Goal: Use online tool/utility: Utilize a website feature to perform a specific function

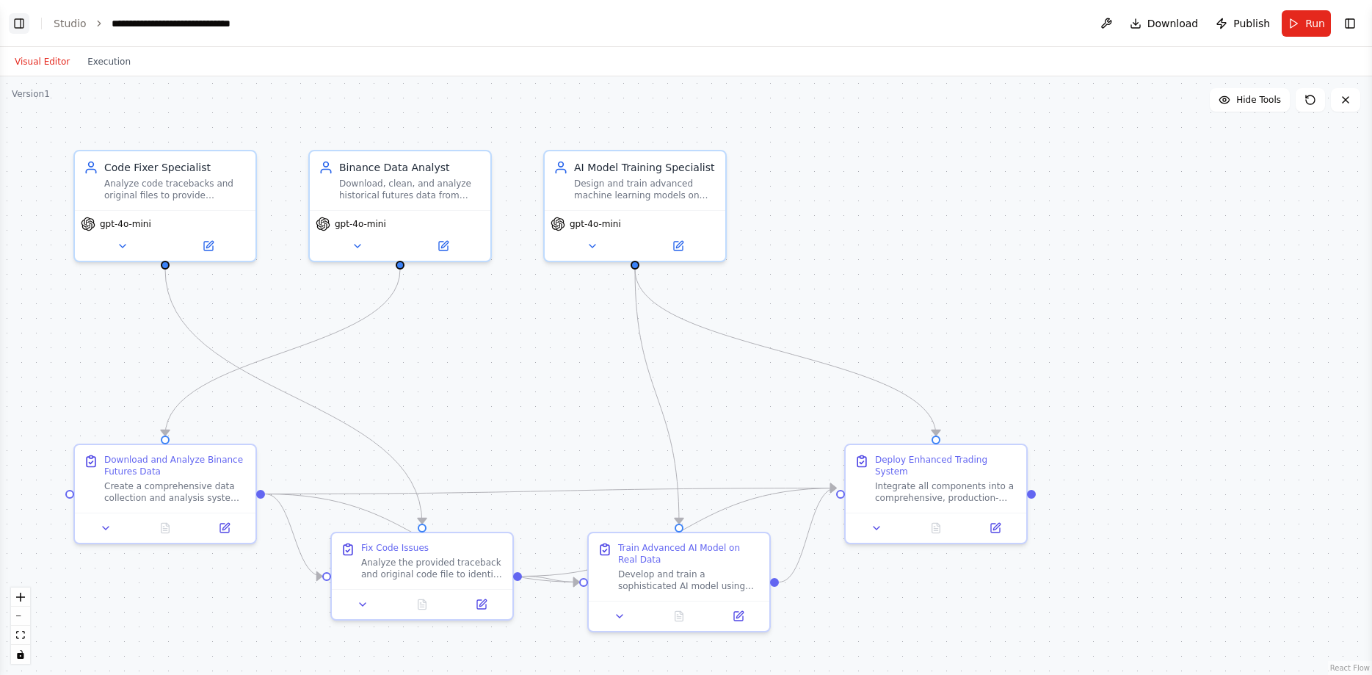
scroll to position [28959, 0]
click at [20, 18] on button "Toggle Left Sidebar" at bounding box center [19, 23] width 21 height 21
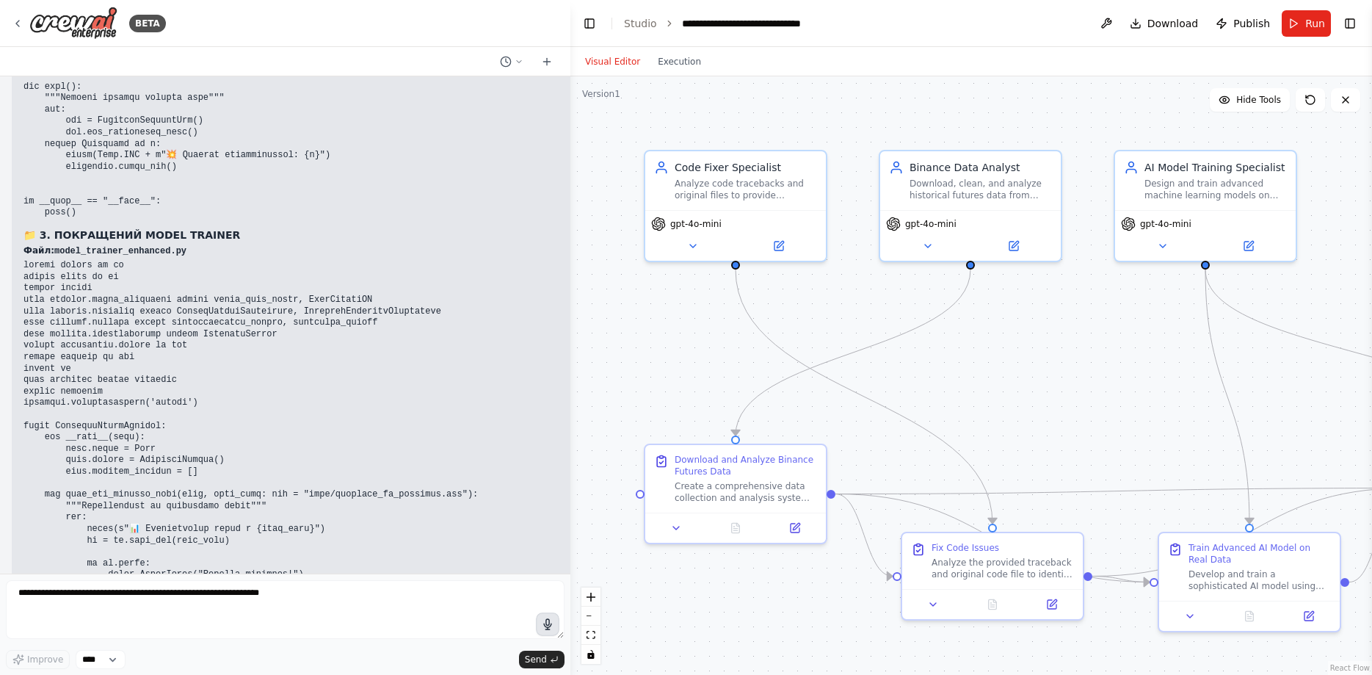
click at [545, 626] on icon "button" at bounding box center [547, 624] width 7 height 10
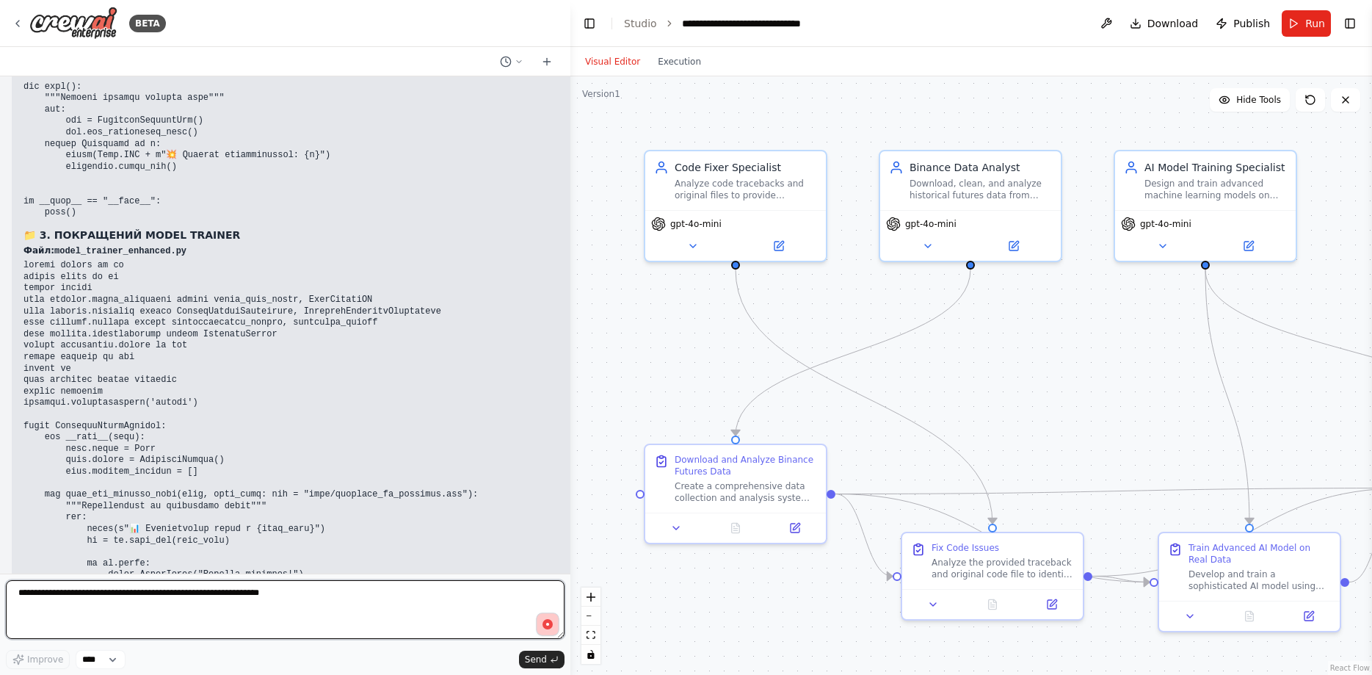
click at [562, 614] on textarea at bounding box center [285, 609] width 559 height 59
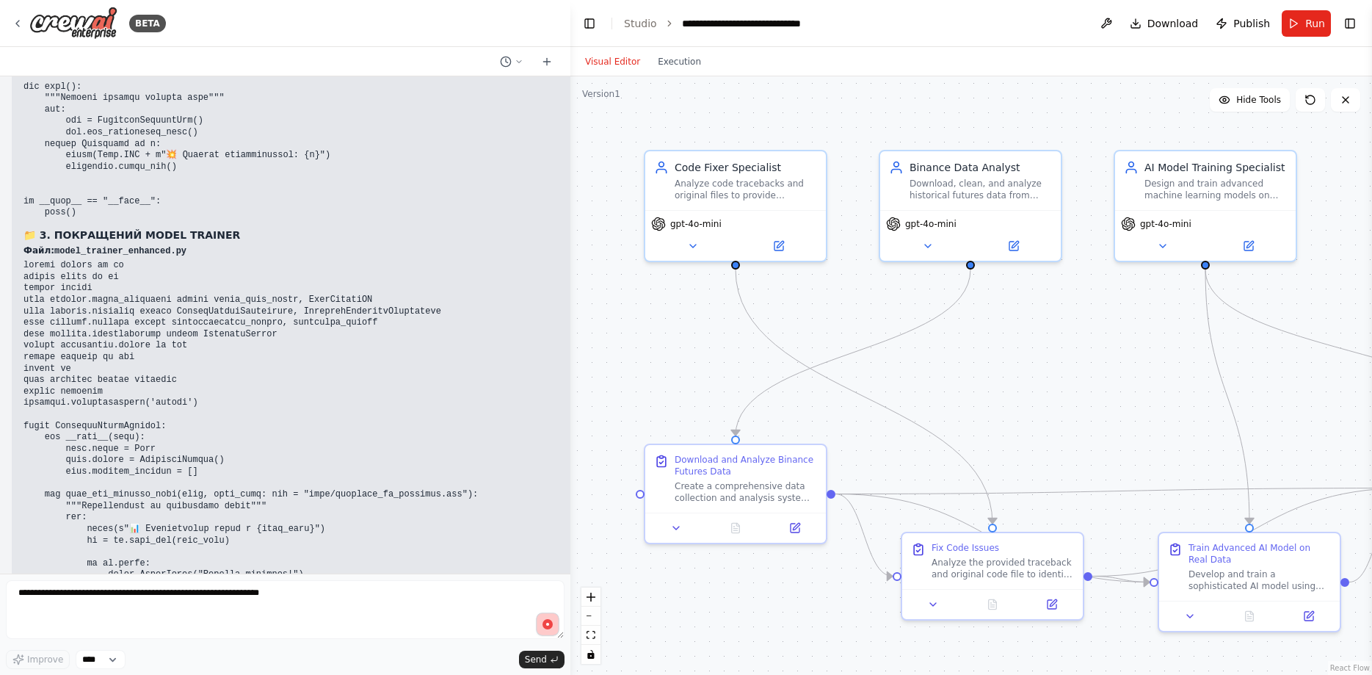
click at [541, 618] on button "button" at bounding box center [547, 623] width 23 height 23
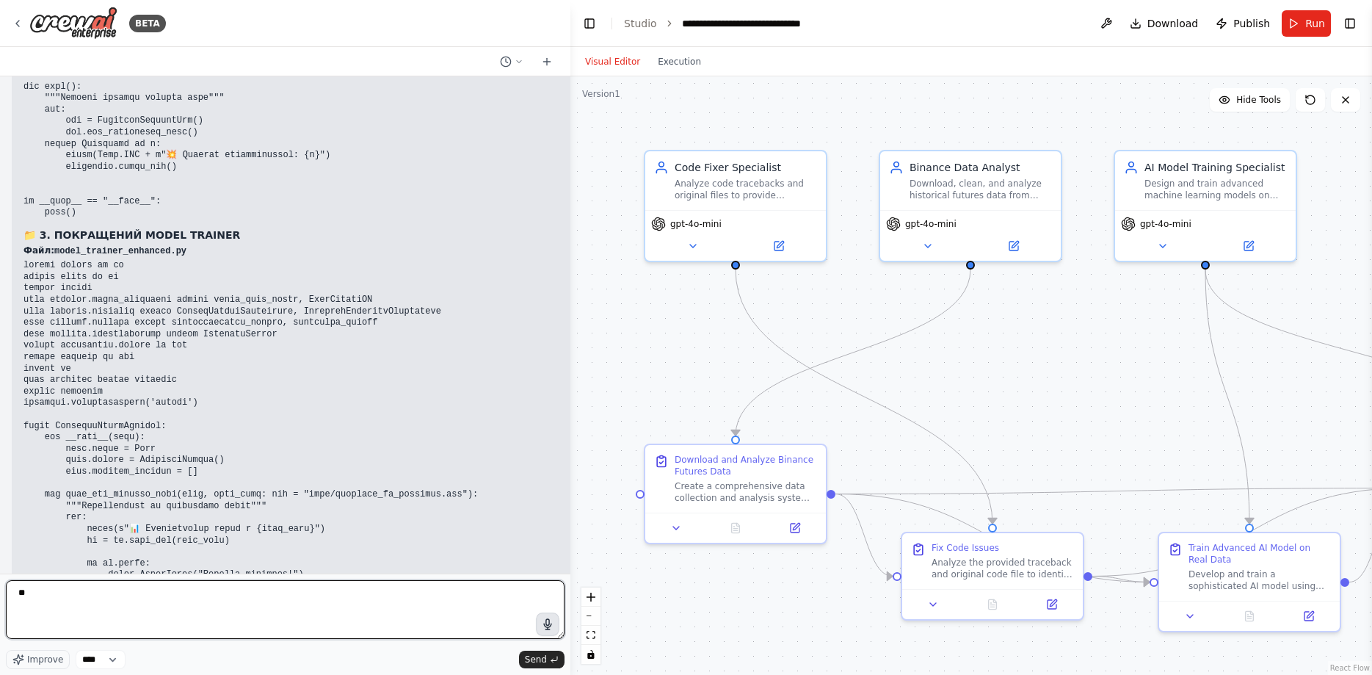
type textarea "*"
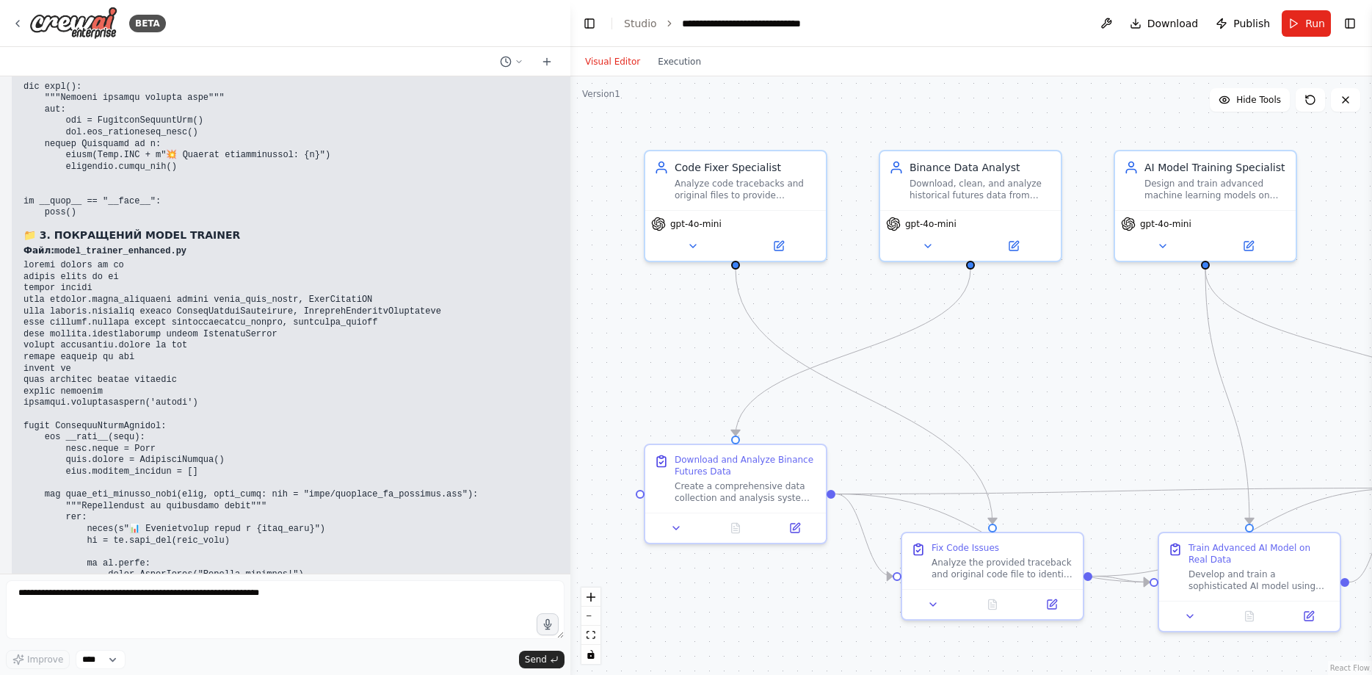
drag, startPoint x: 239, startPoint y: 539, endPoint x: 272, endPoint y: 542, distance: 33.2
copy p "continue"
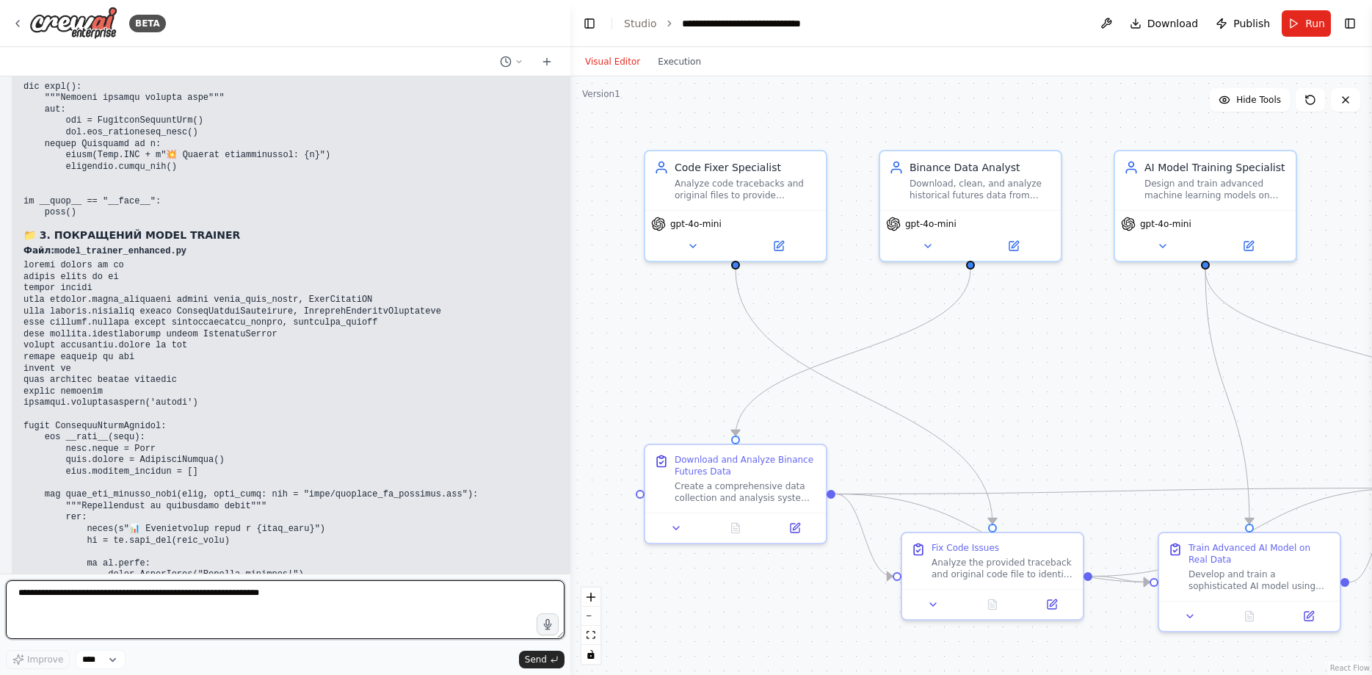
click at [181, 602] on textarea at bounding box center [285, 609] width 559 height 59
paste textarea "********"
type textarea "**********"
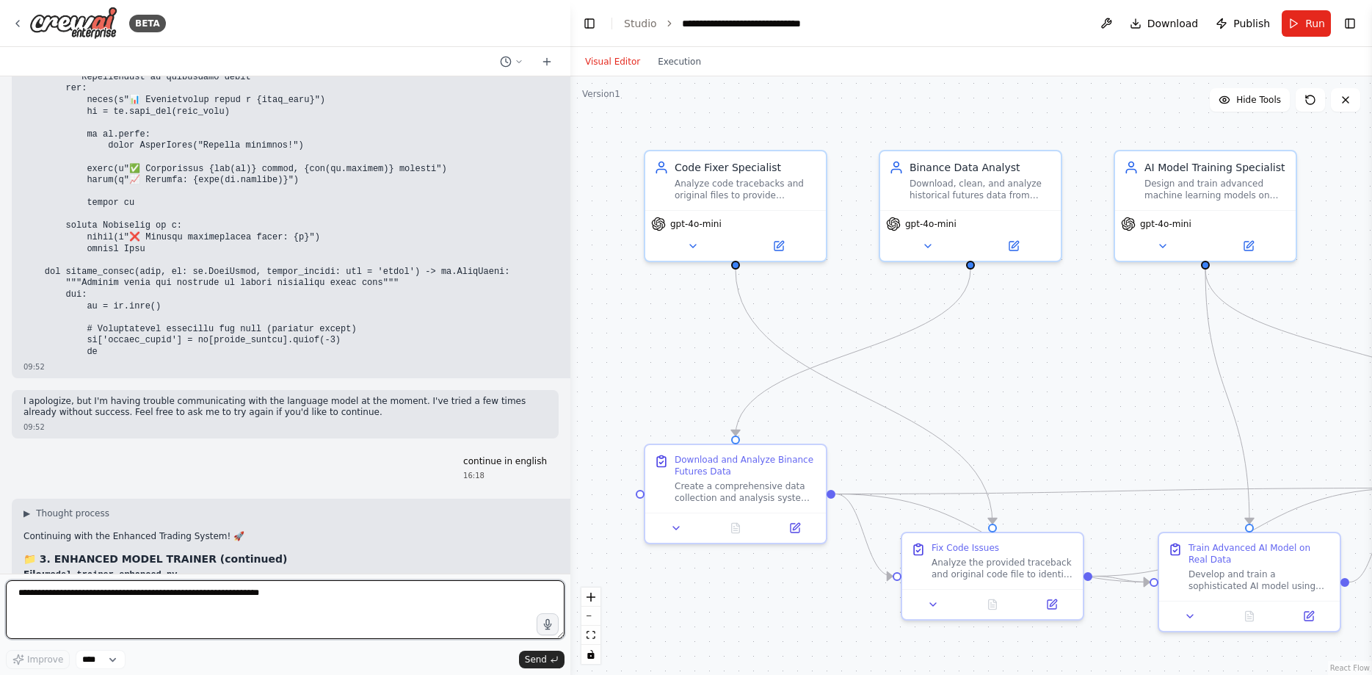
scroll to position [29440, 0]
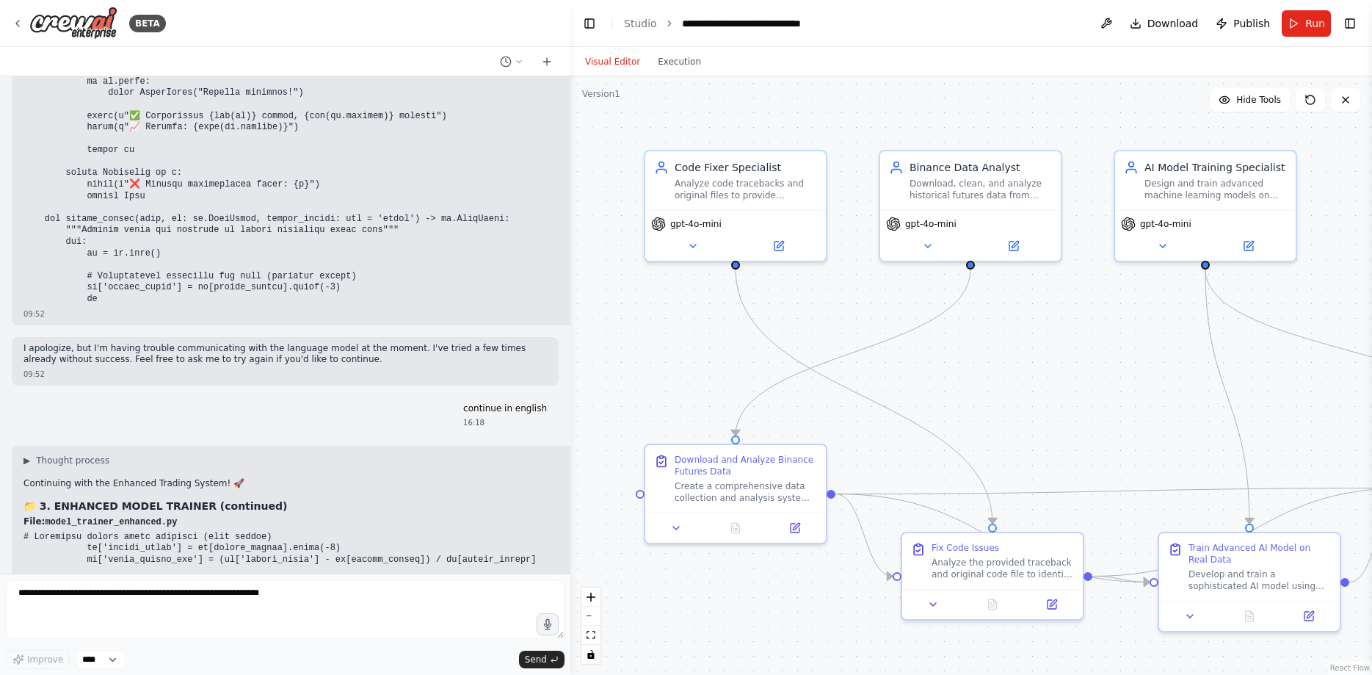
click at [551, 628] on icon "button" at bounding box center [547, 623] width 13 height 13
click at [545, 620] on icon "button" at bounding box center [548, 624] width 14 height 14
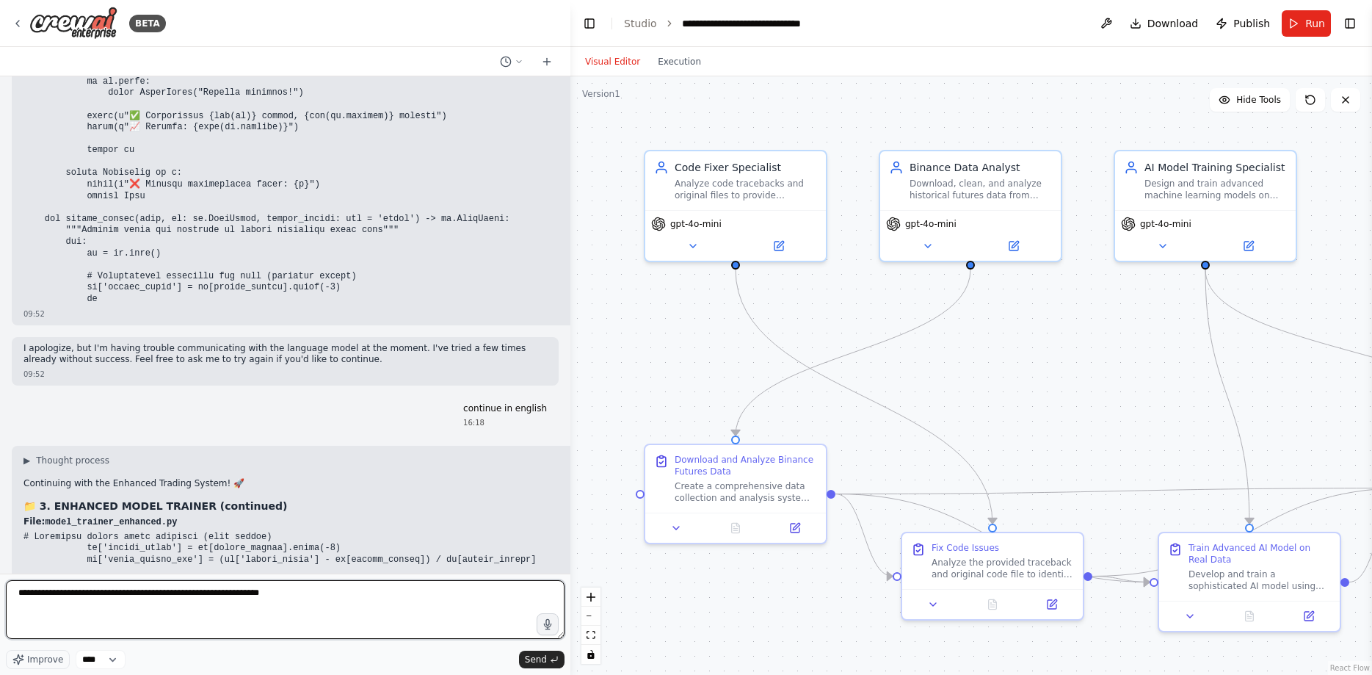
click at [537, 639] on textarea "**********" at bounding box center [285, 609] width 559 height 59
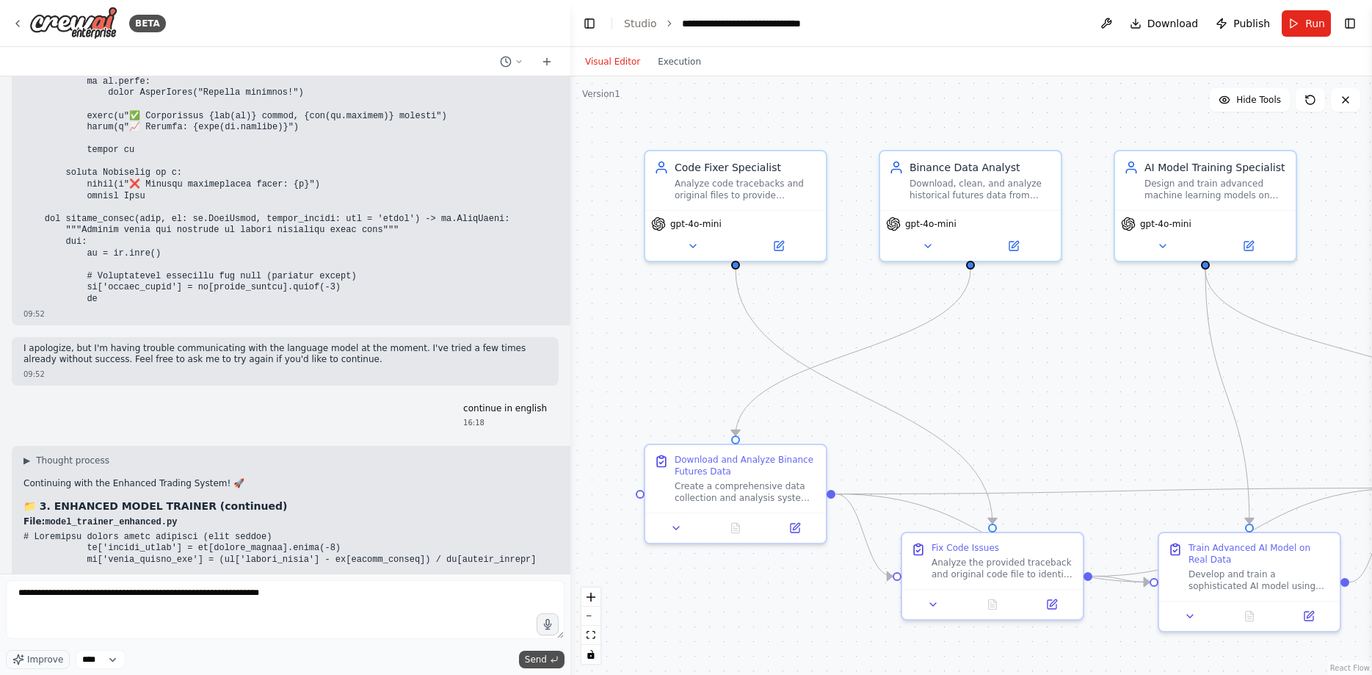
click at [534, 661] on span "Send" at bounding box center [536, 659] width 22 height 12
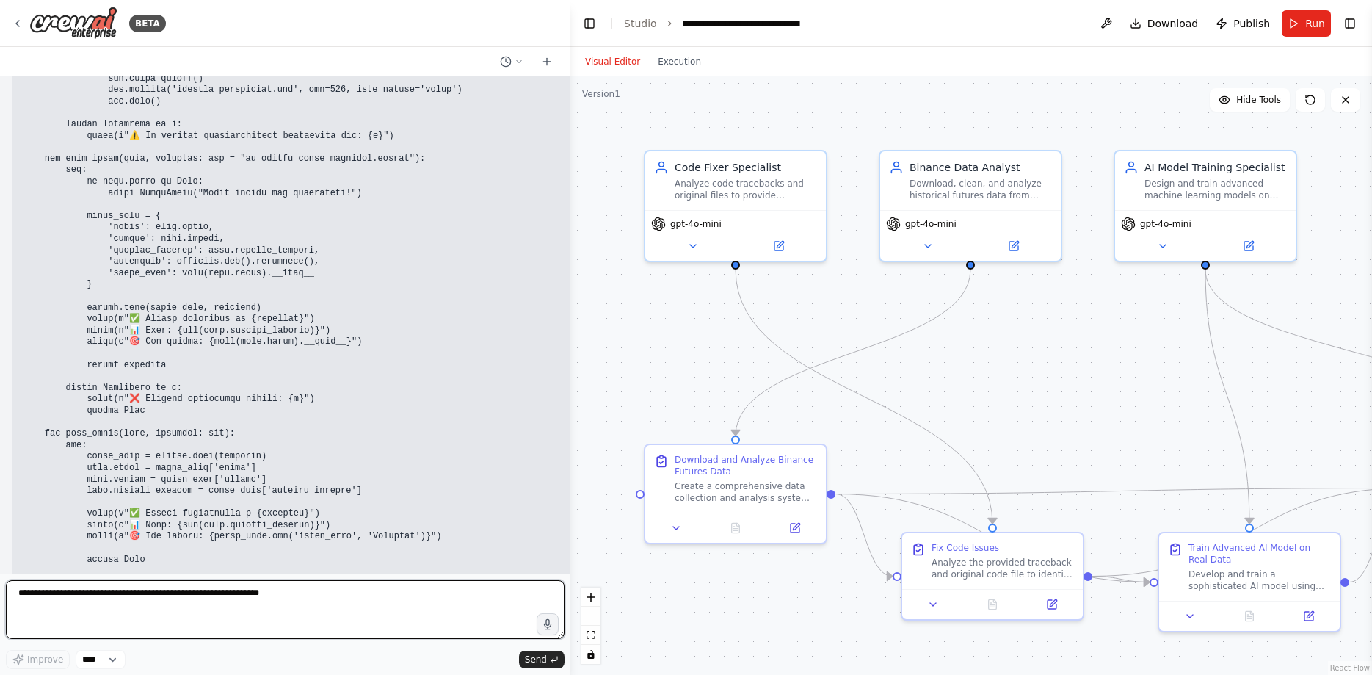
scroll to position [39771, 0]
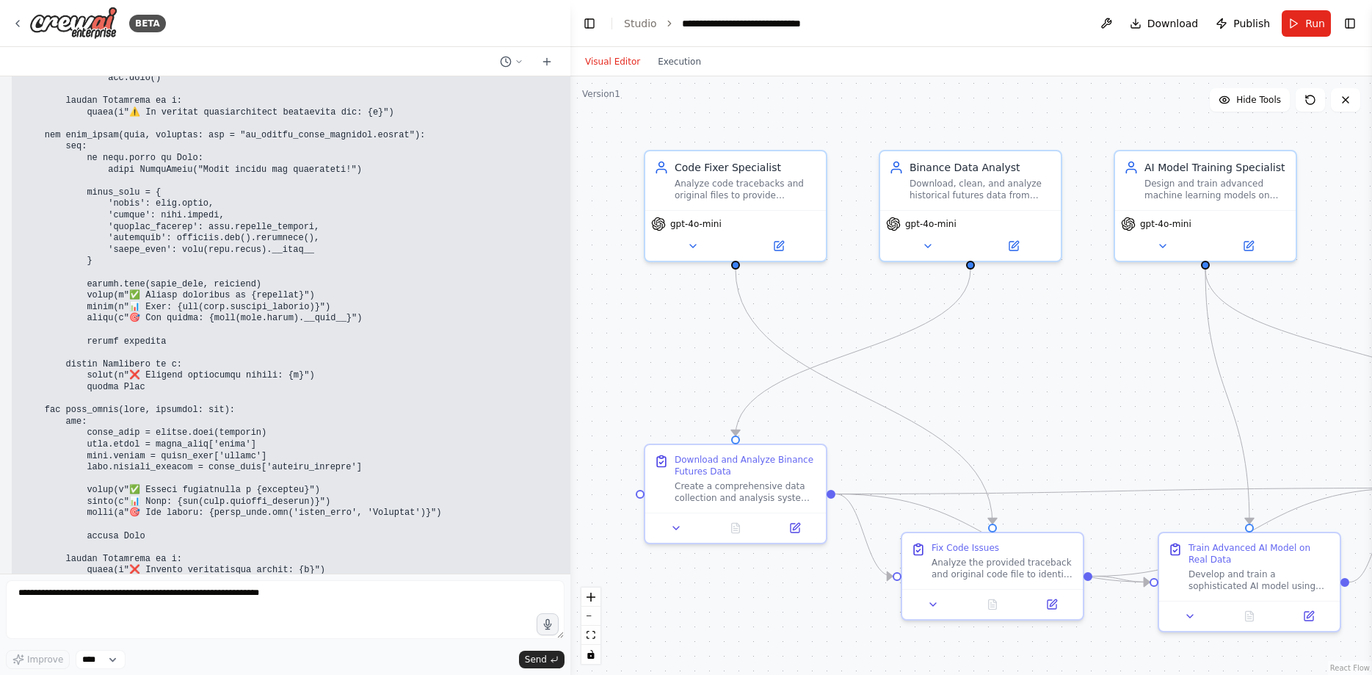
drag, startPoint x: 181, startPoint y: 478, endPoint x: 219, endPoint y: 490, distance: 40.2
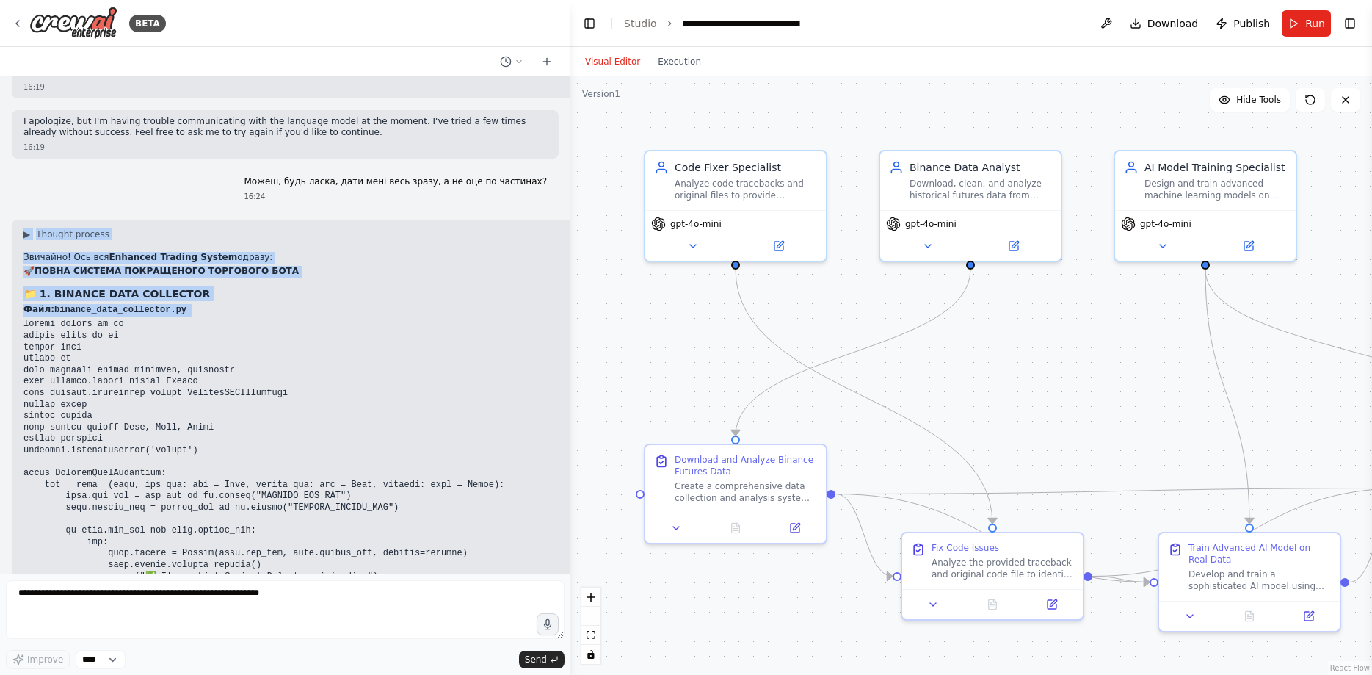
scroll to position [35332, 0]
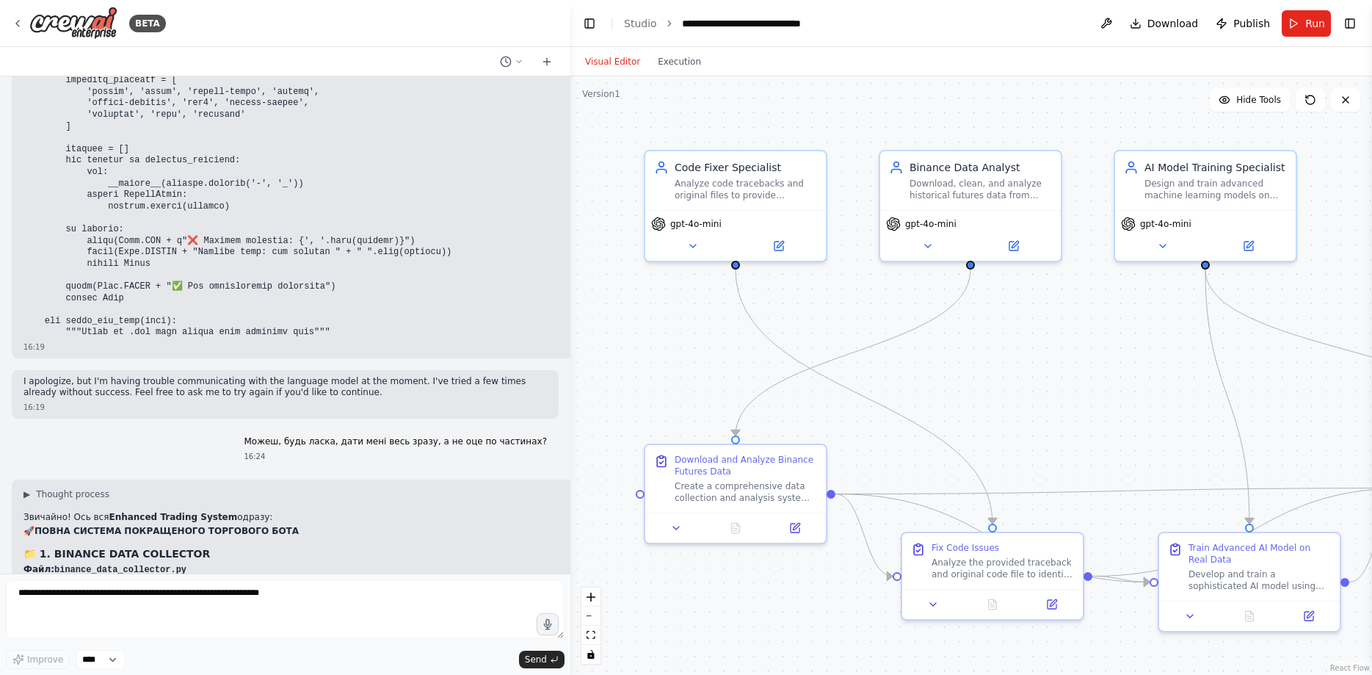
drag, startPoint x: 25, startPoint y: 392, endPoint x: 291, endPoint y: 351, distance: 269.6
click at [548, 633] on button "button" at bounding box center [547, 623] width 23 height 23
click at [545, 617] on button "button" at bounding box center [547, 623] width 23 height 23
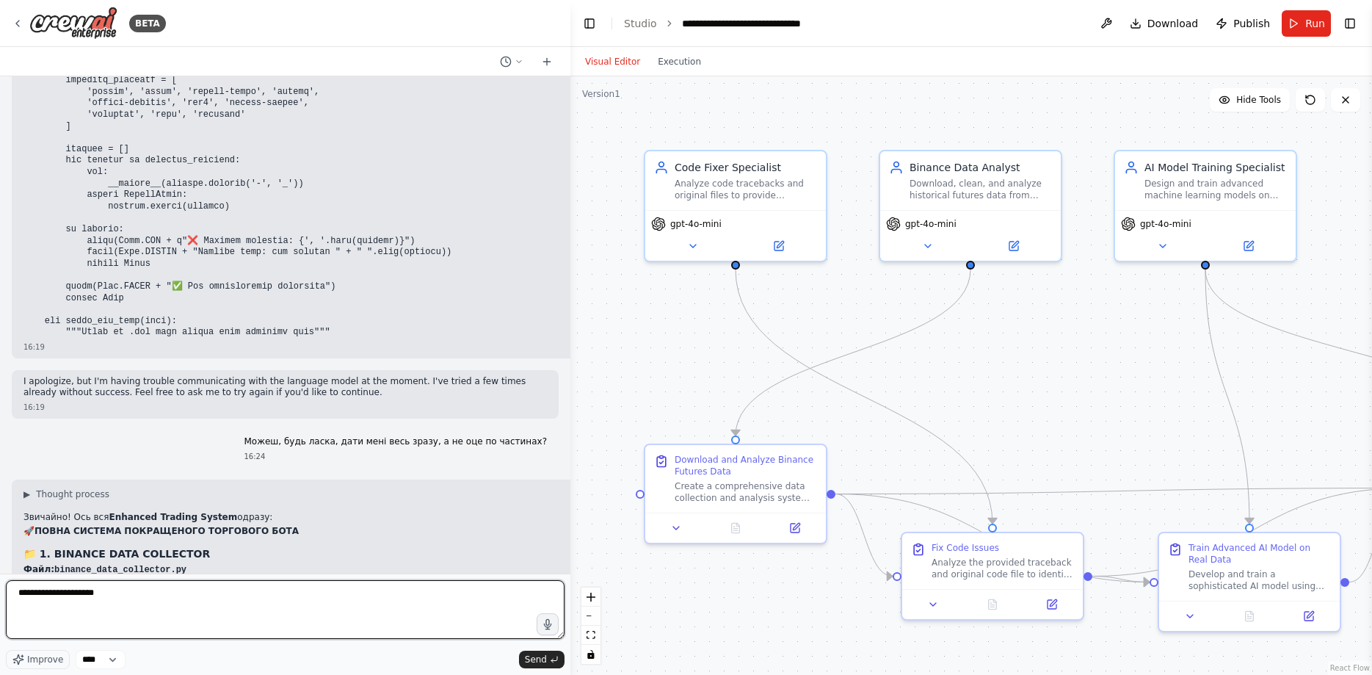
click at [223, 606] on textarea "**********" at bounding box center [285, 609] width 559 height 59
paste textarea "********"
drag, startPoint x: 134, startPoint y: 594, endPoint x: 161, endPoint y: 620, distance: 37.4
click at [156, 622] on textarea "**********" at bounding box center [285, 609] width 559 height 59
click at [200, 598] on textarea "**********" at bounding box center [285, 609] width 559 height 59
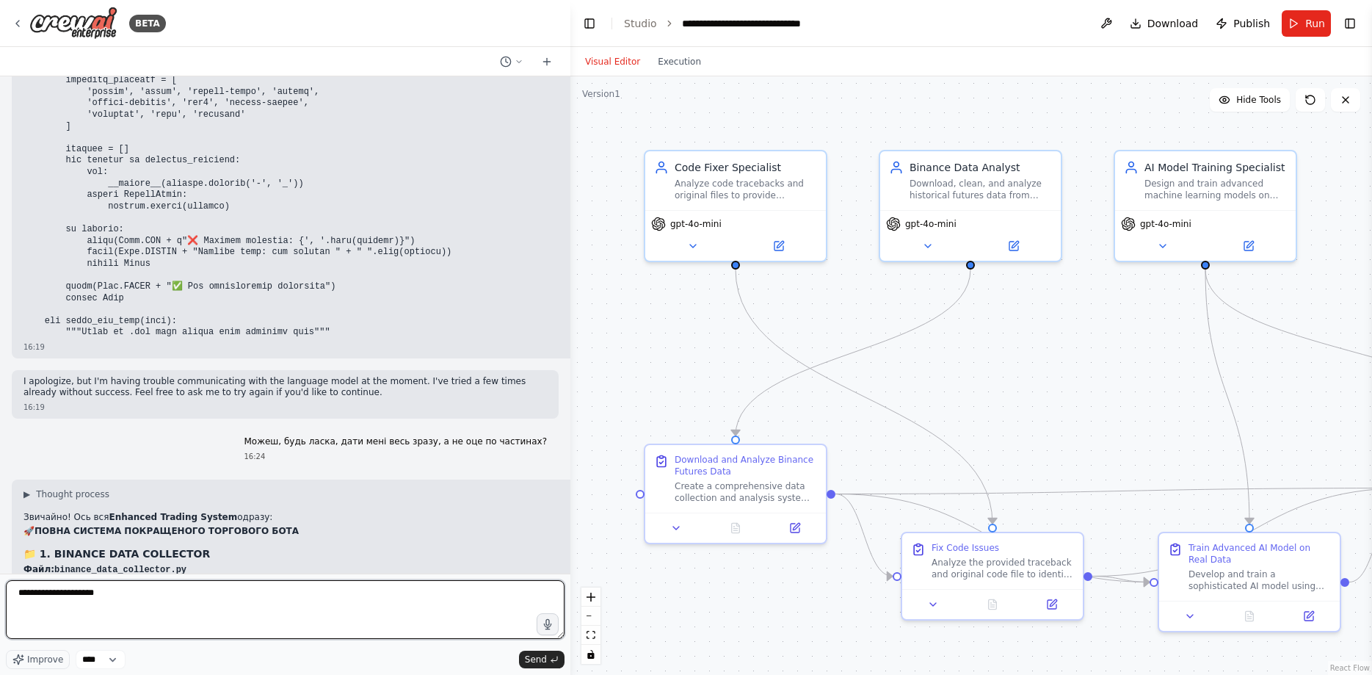
paste textarea "**********"
click at [109, 594] on textarea "**********" at bounding box center [285, 609] width 559 height 59
click at [319, 611] on textarea "**********" at bounding box center [285, 609] width 559 height 59
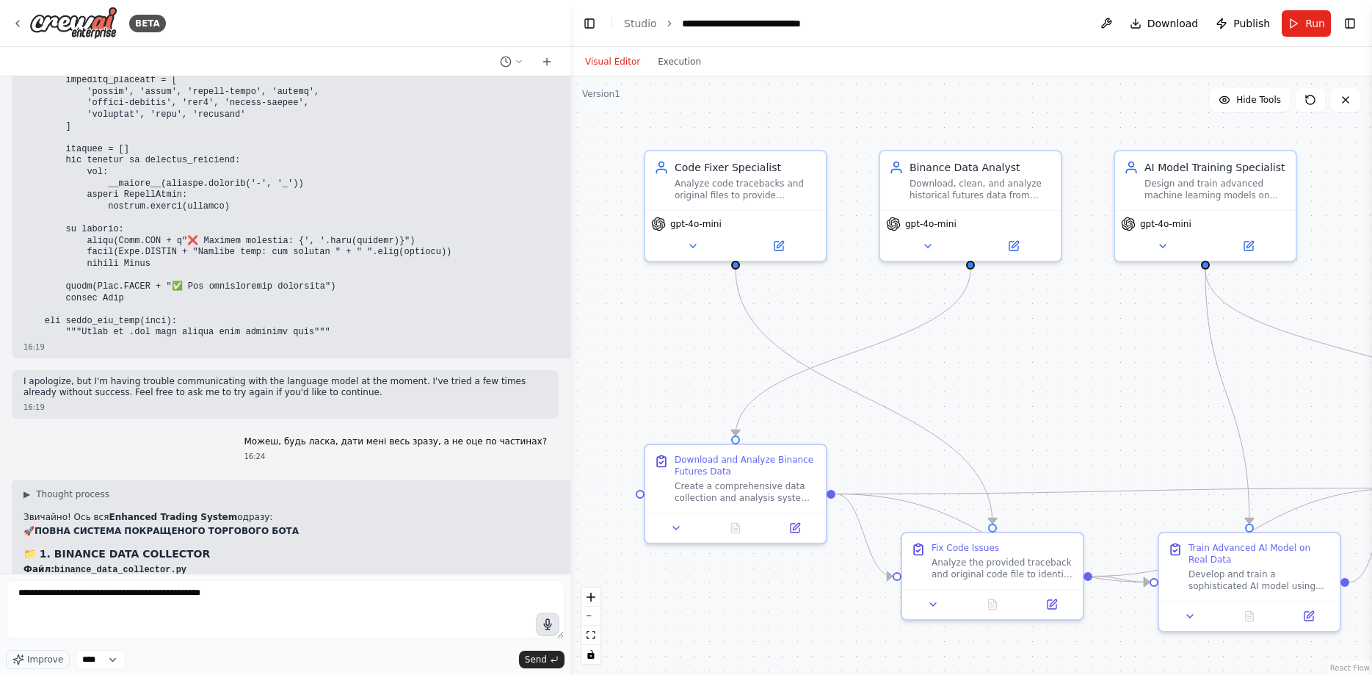
click at [547, 630] on icon "button" at bounding box center [547, 623] width 13 height 13
click at [545, 629] on icon "button" at bounding box center [547, 623] width 13 height 13
click at [559, 660] on button "Send" at bounding box center [542, 659] width 46 height 18
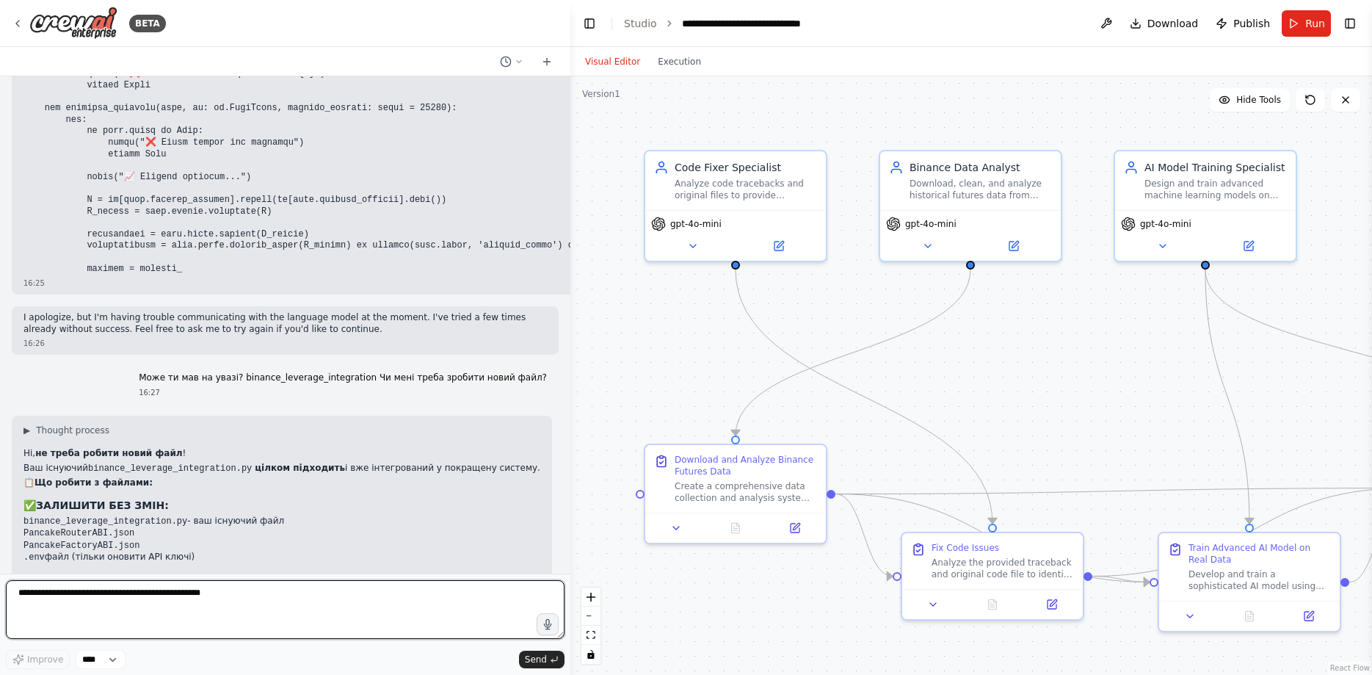
scroll to position [40280, 0]
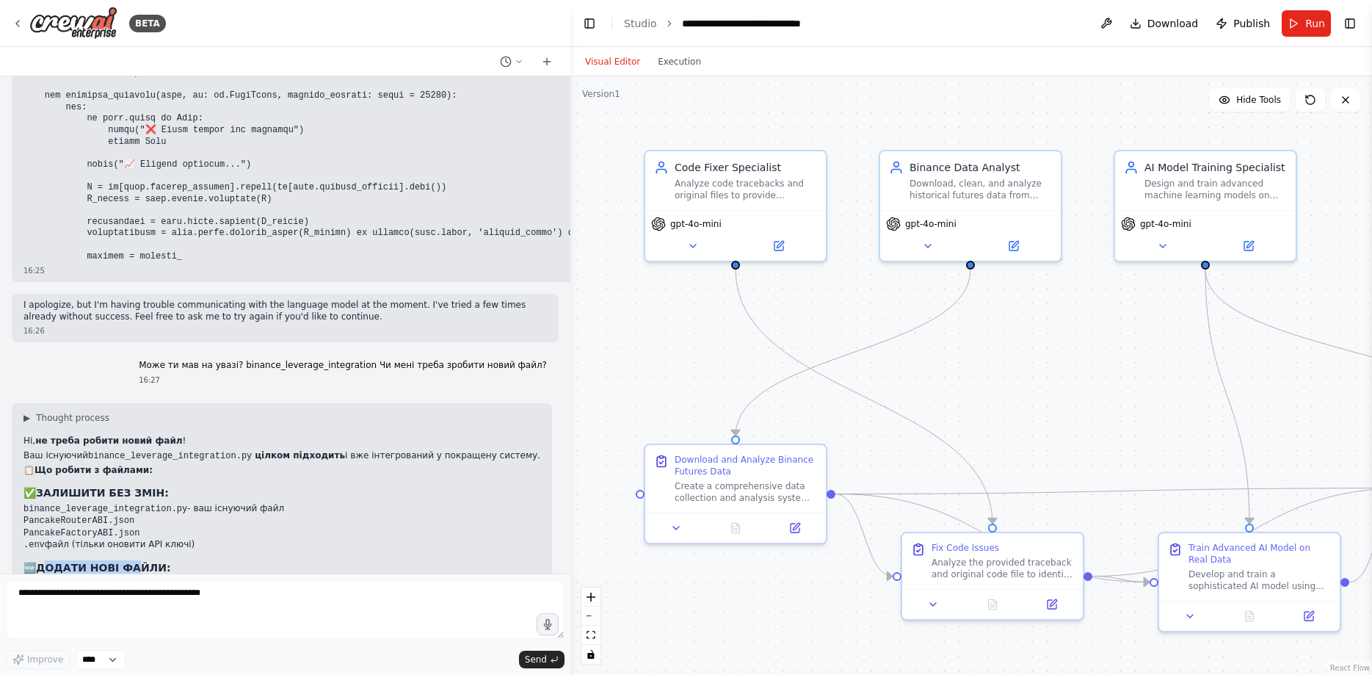
drag, startPoint x: 47, startPoint y: 288, endPoint x: 142, endPoint y: 282, distance: 94.9
click at [142, 562] on strong "ДОДАТИ НОВІ ФАЙЛИ:" at bounding box center [103, 568] width 135 height 12
click at [255, 560] on h3 "🆕 ДОДАТИ НОВІ ФАЙЛИ:" at bounding box center [281, 567] width 517 height 15
drag, startPoint x: 25, startPoint y: 361, endPoint x: 193, endPoint y: 363, distance: 168.1
click at [193, 641] on p "Тільки ваш .env файл - перевірити API ключі:" at bounding box center [281, 647] width 517 height 12
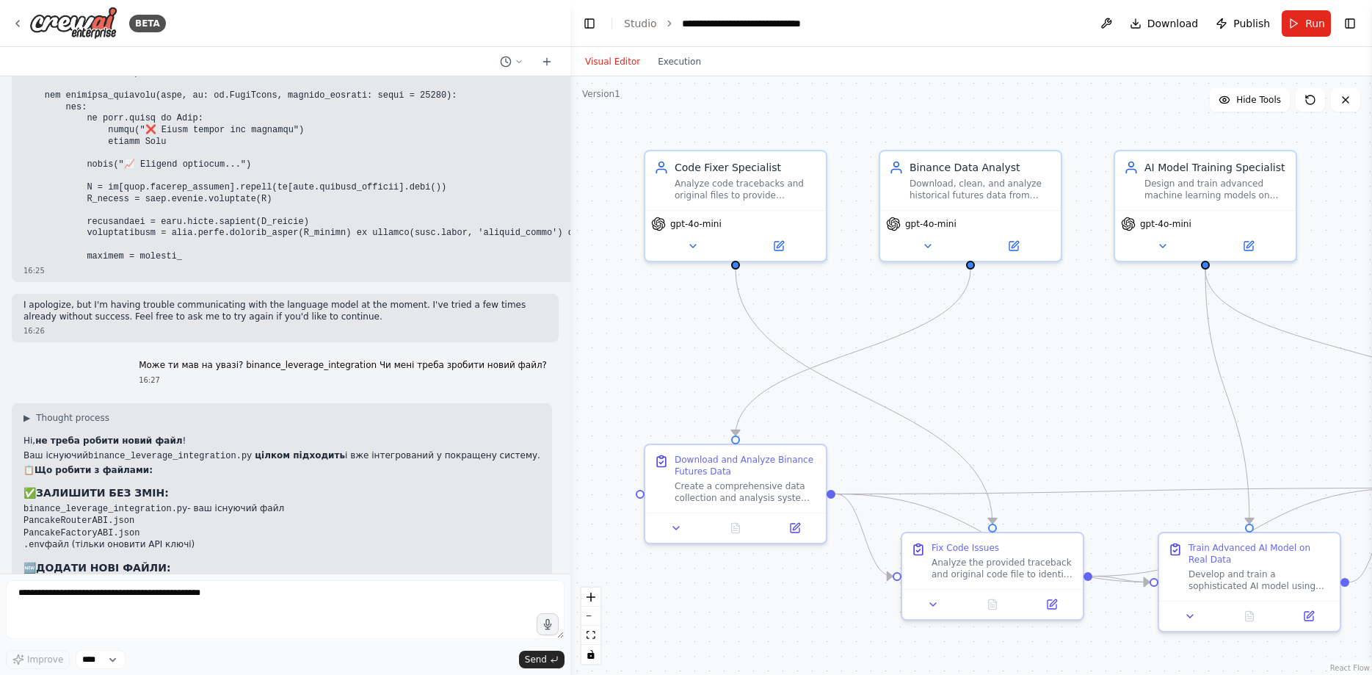
click at [239, 641] on p "Тільки ваш .env файл - перевірити API ключі:" at bounding box center [281, 647] width 517 height 12
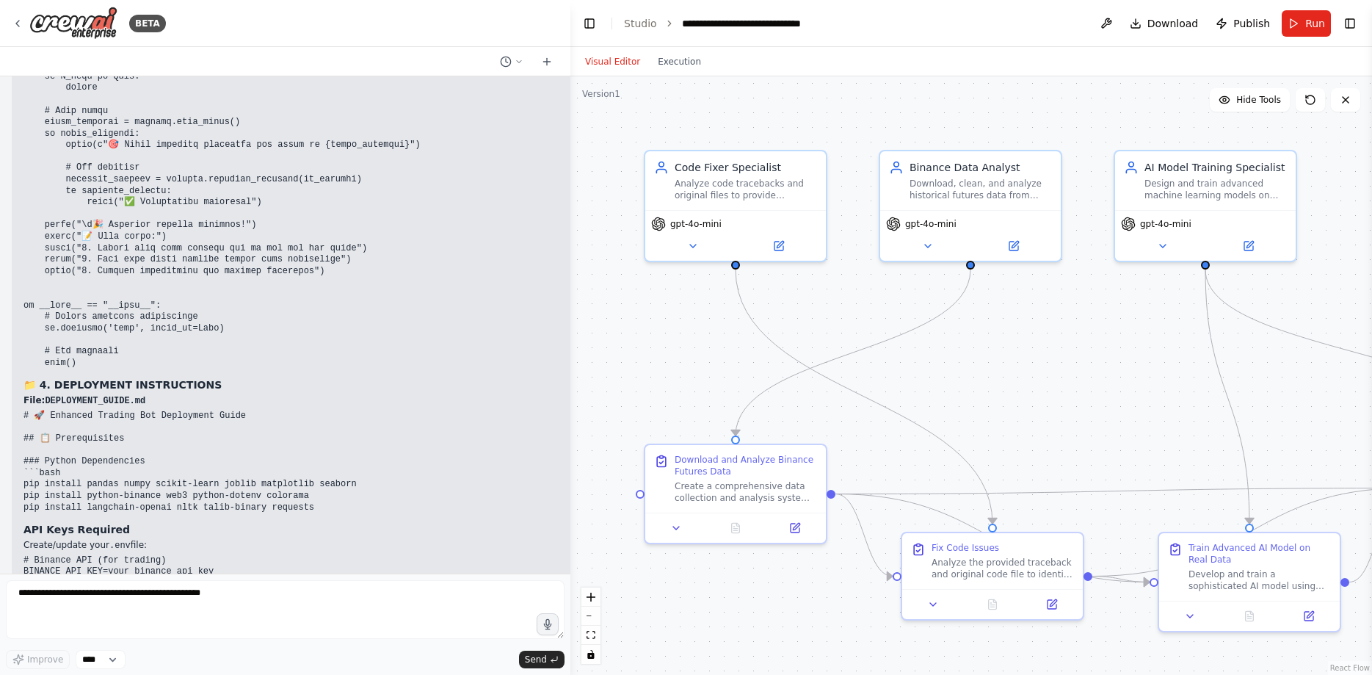
scroll to position [33528, 0]
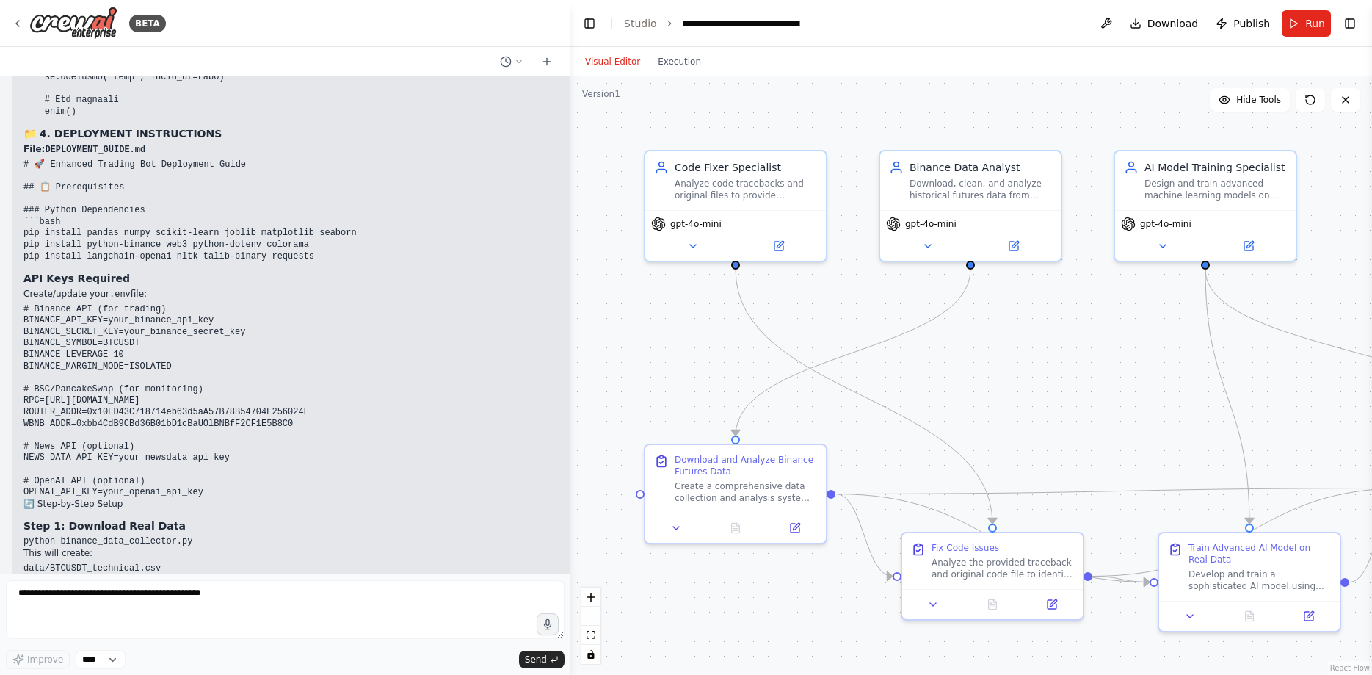
drag, startPoint x: 339, startPoint y: 380, endPoint x: 230, endPoint y: 359, distance: 110.7
click at [217, 402] on div "Multi‑AI Orchestration Quickstart (Fixer + Reviewer + Tester) This guide shows …" at bounding box center [285, 324] width 570 height 497
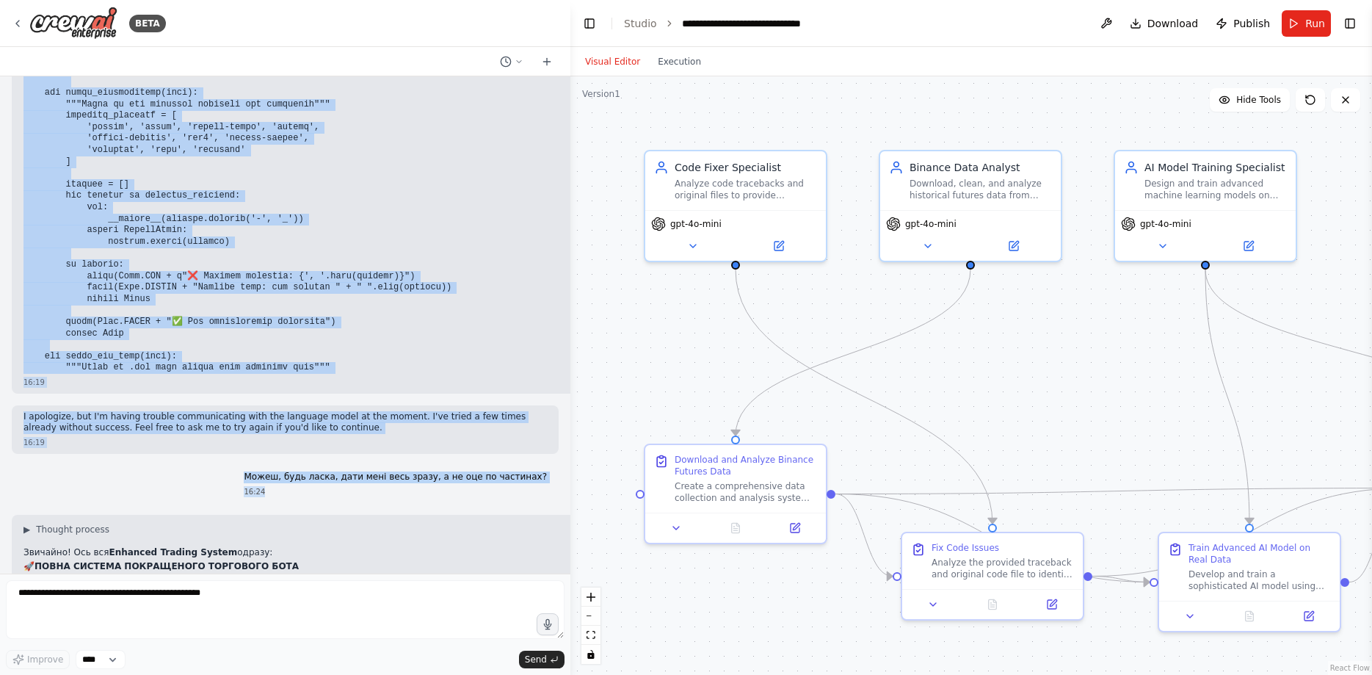
scroll to position [35285, 0]
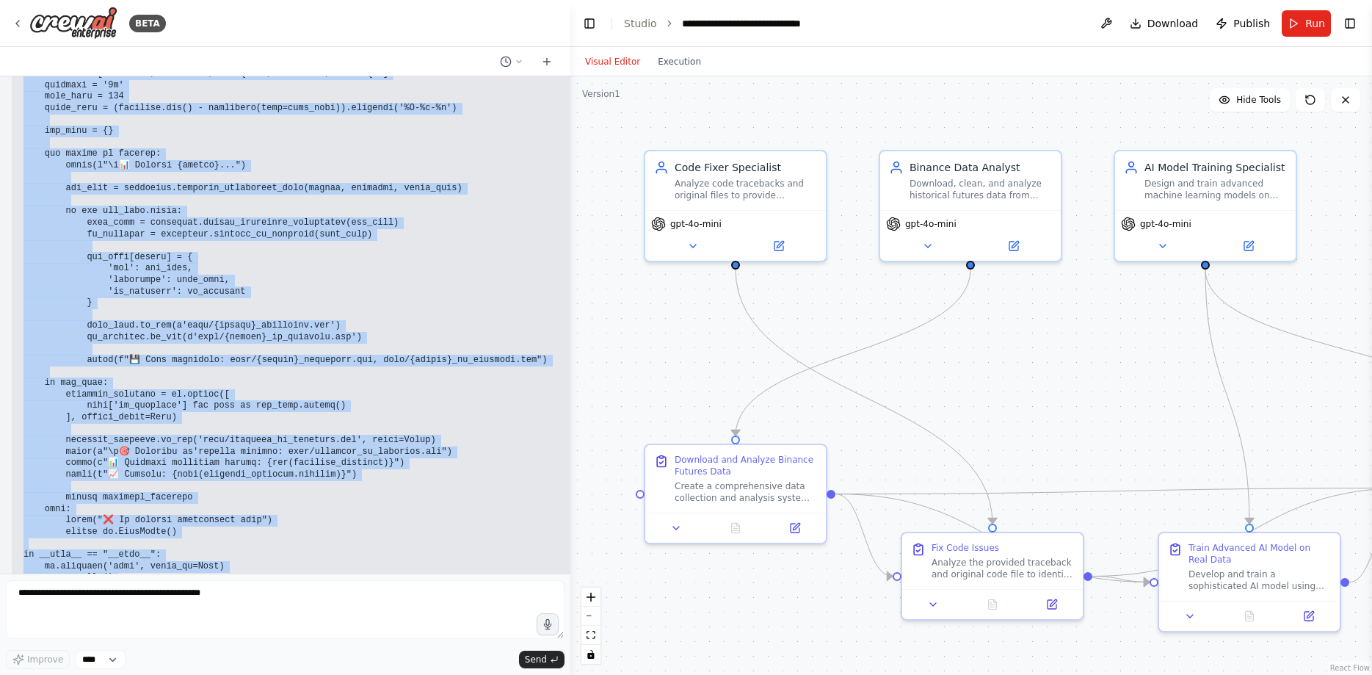
scroll to position [37135, 0]
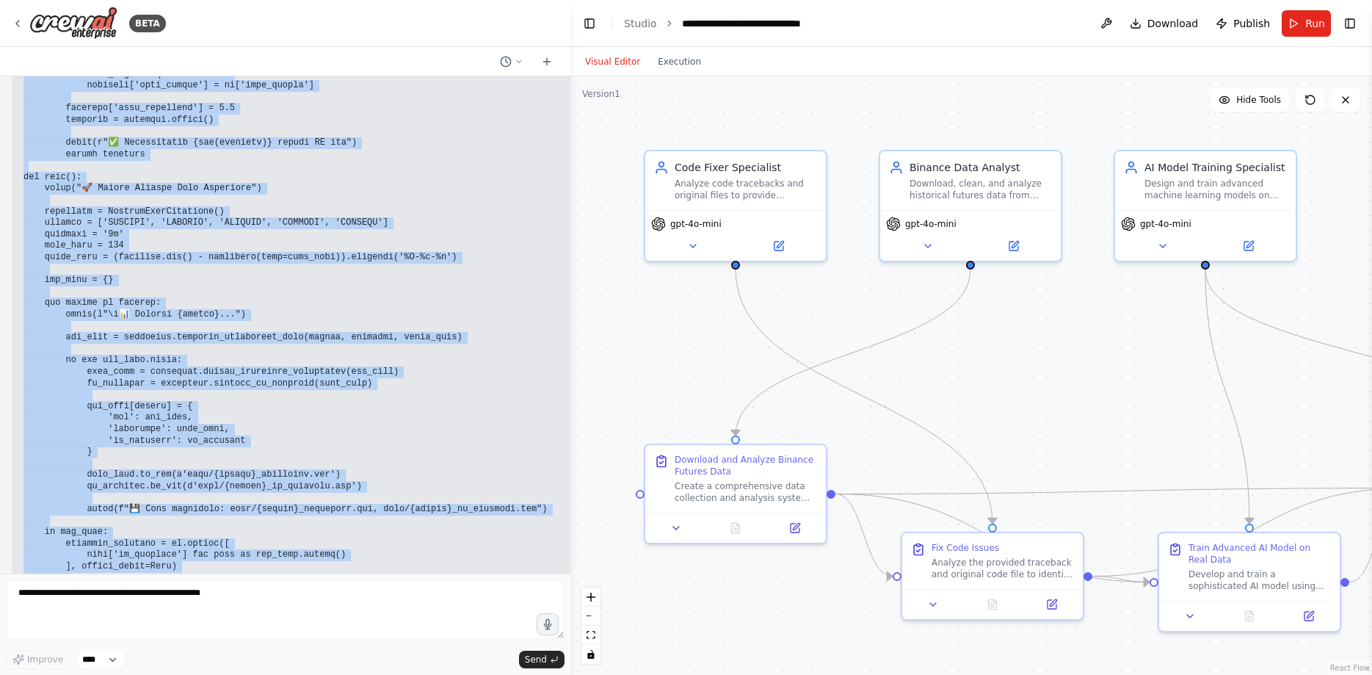
drag, startPoint x: 22, startPoint y: 342, endPoint x: 349, endPoint y: 465, distance: 349.2
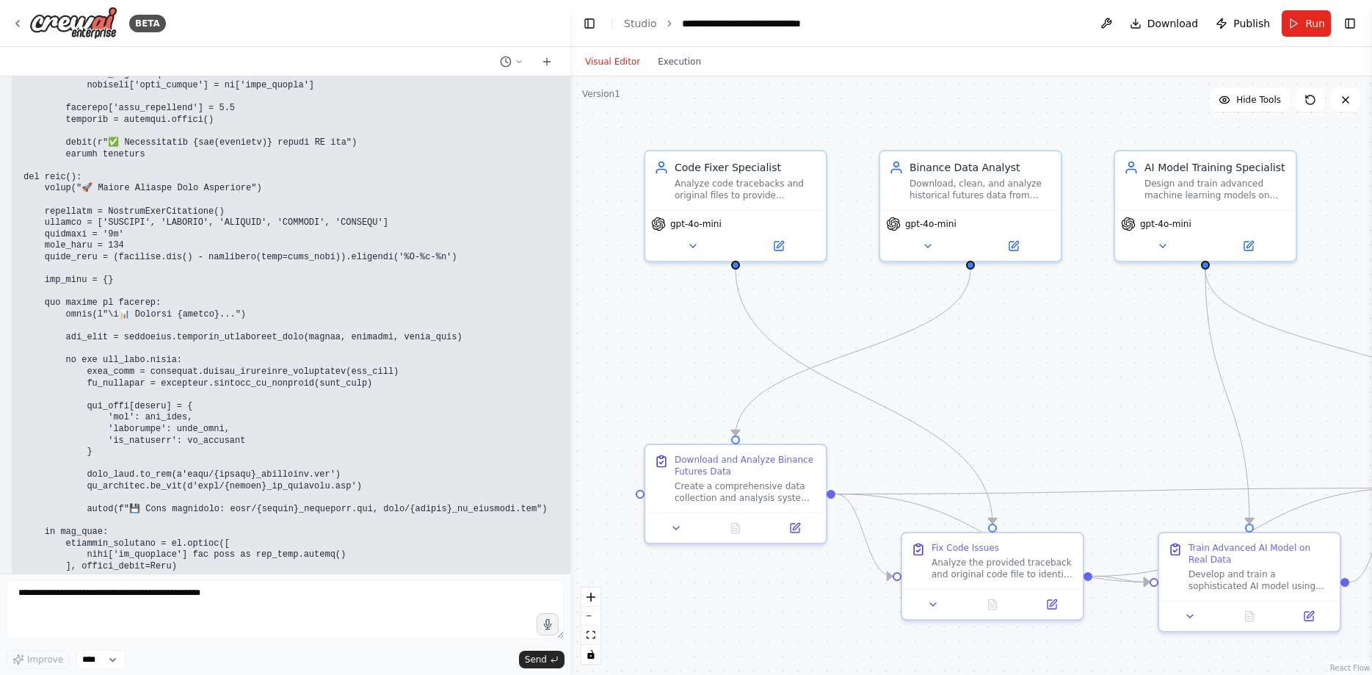
drag, startPoint x: 351, startPoint y: 467, endPoint x: 337, endPoint y: 431, distance: 38.6
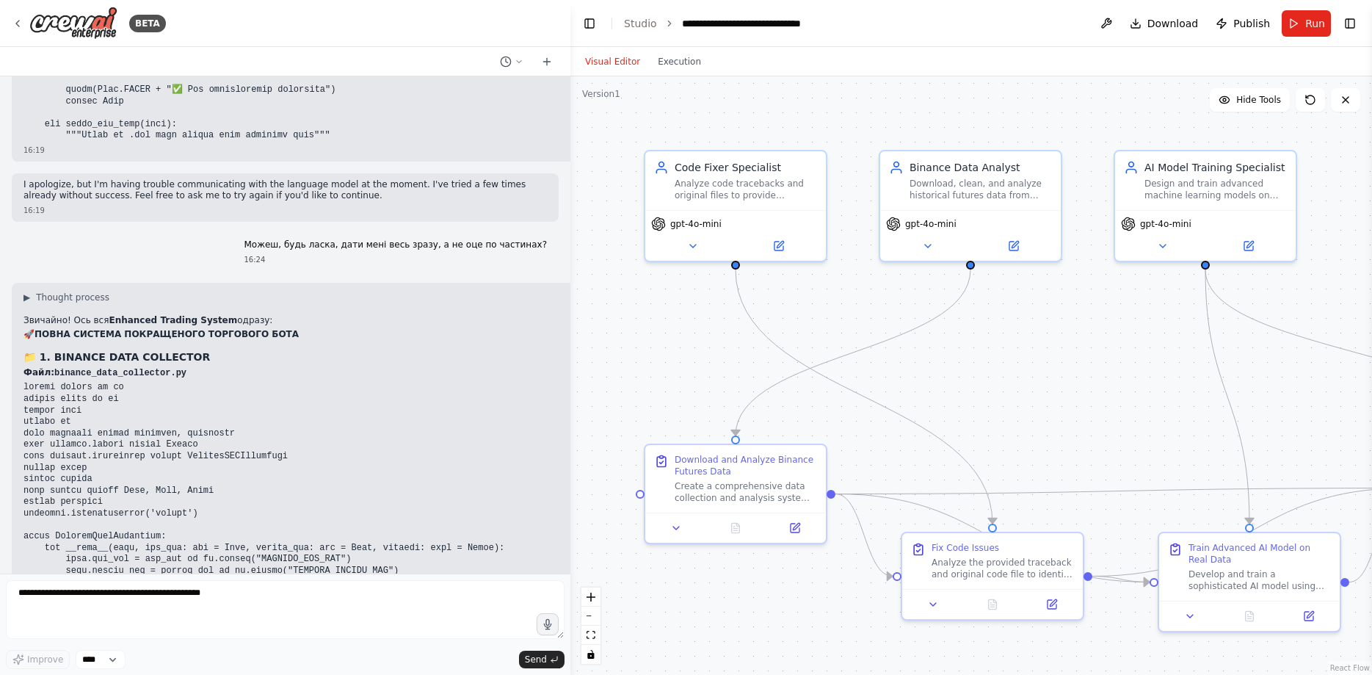
scroll to position [35285, 0]
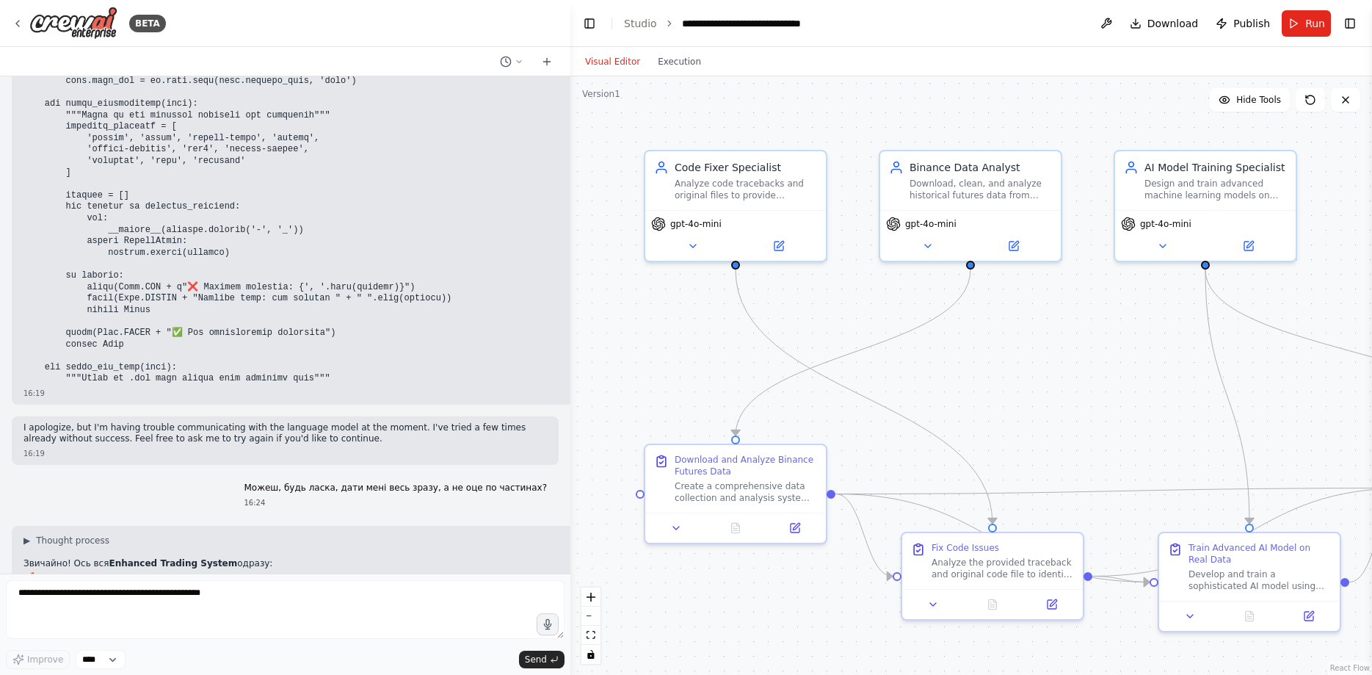
drag, startPoint x: 390, startPoint y: 483, endPoint x: 23, endPoint y: 346, distance: 390.9
copy code "import pandas as pd import numpy as np import time import os from datetime impo…"
drag, startPoint x: 171, startPoint y: 327, endPoint x: 52, endPoint y: 332, distance: 119.0
click at [54, 611] on code "binance_data_collector.py" at bounding box center [120, 616] width 132 height 10
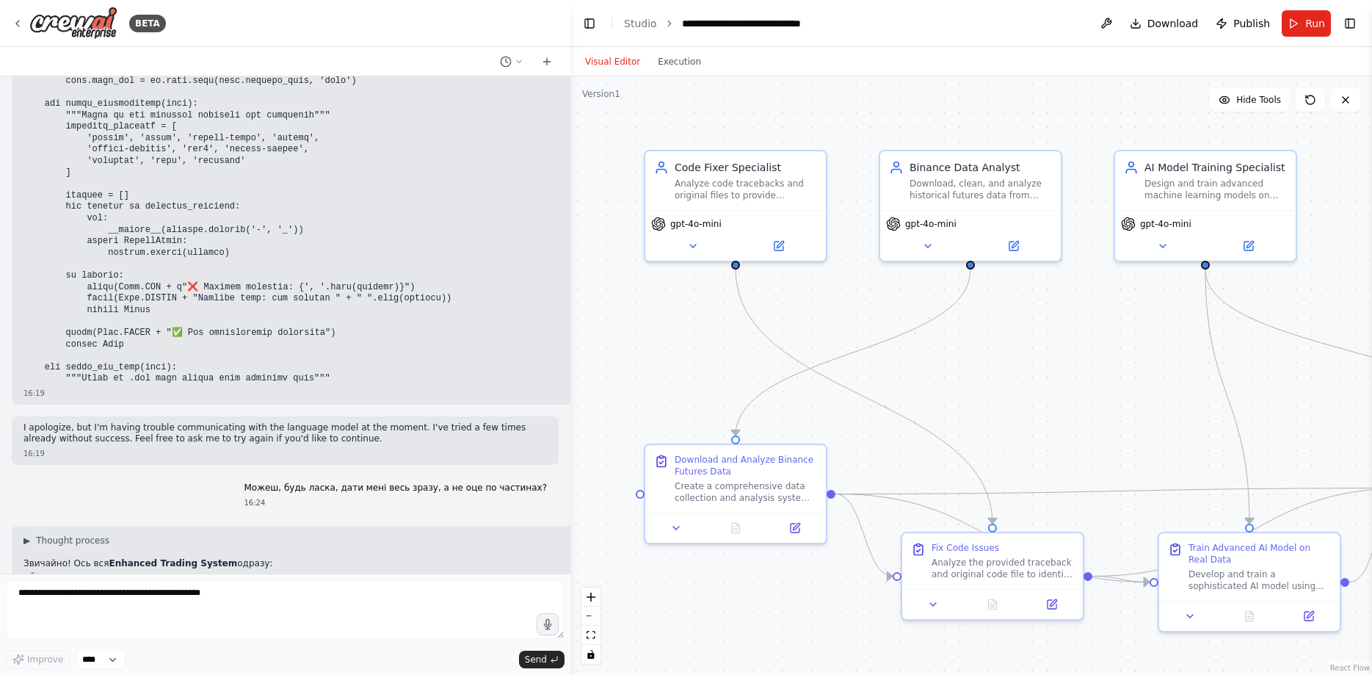
copy code "binance_data_collector.py"
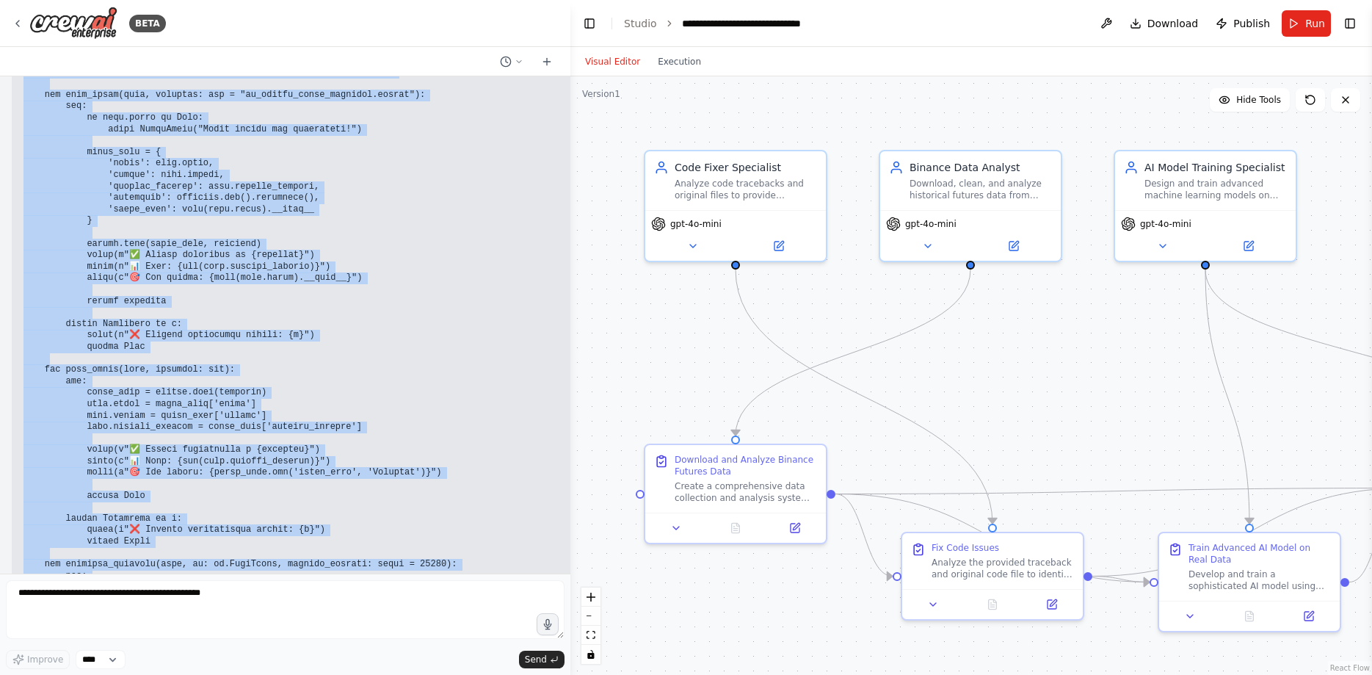
scroll to position [39817, 0]
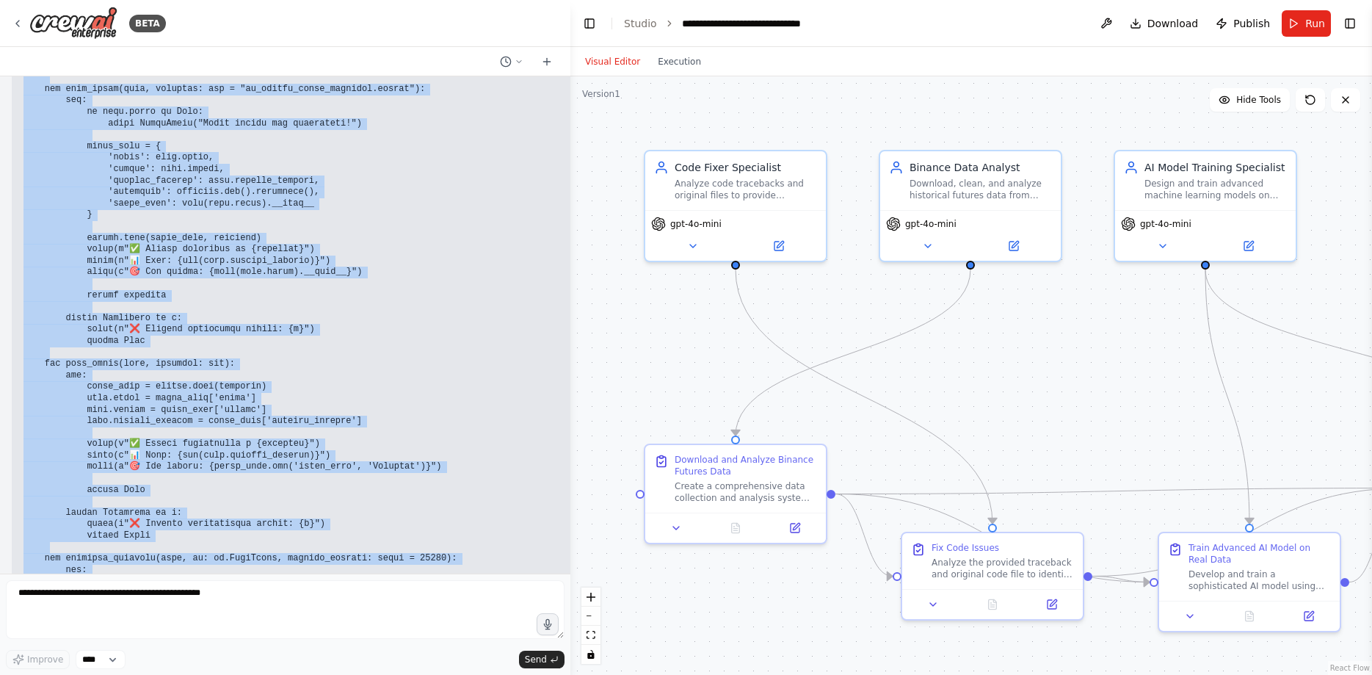
drag, startPoint x: 24, startPoint y: 342, endPoint x: 211, endPoint y: 420, distance: 202.7
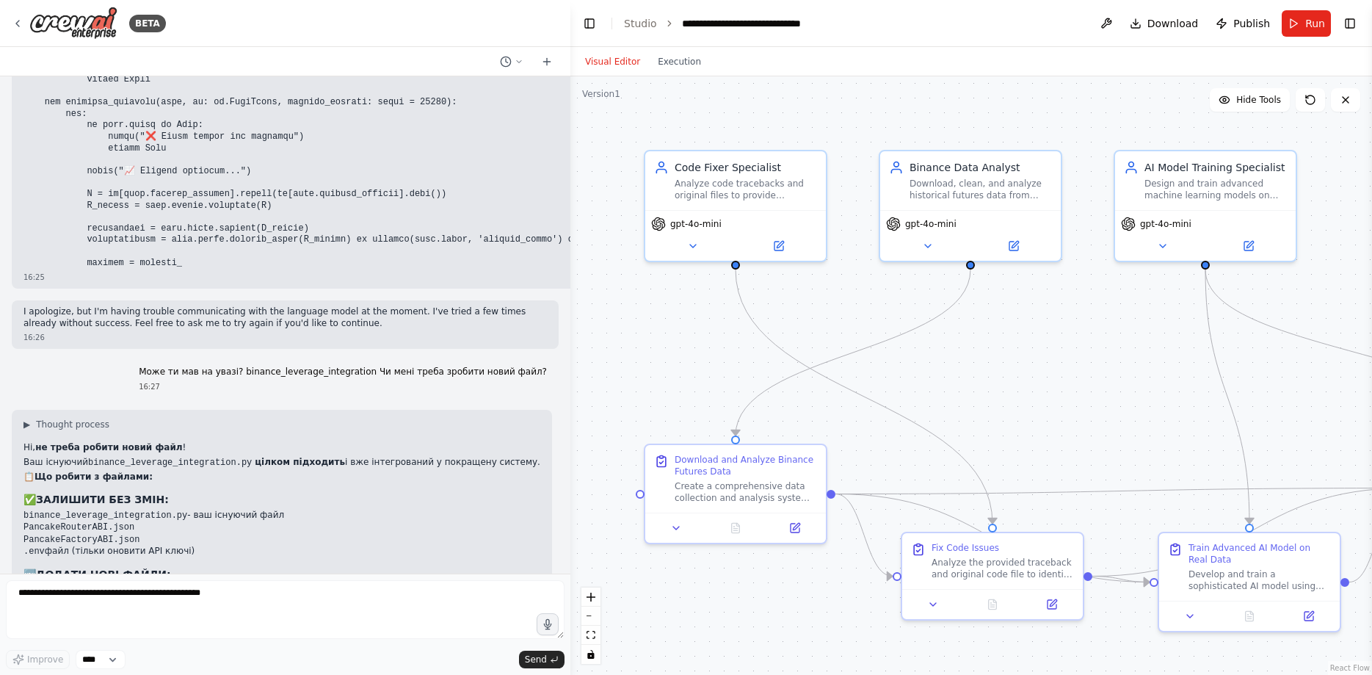
scroll to position [40280, 0]
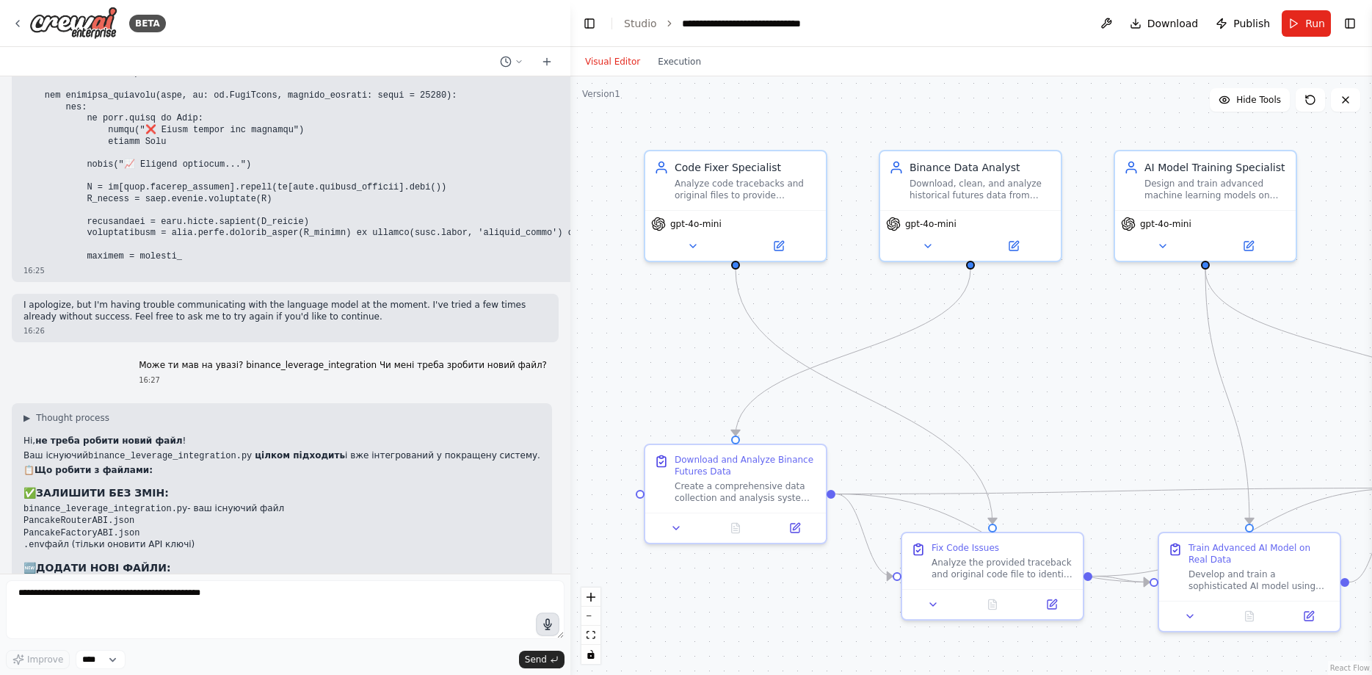
click at [542, 626] on icon "button" at bounding box center [547, 623] width 15 height 15
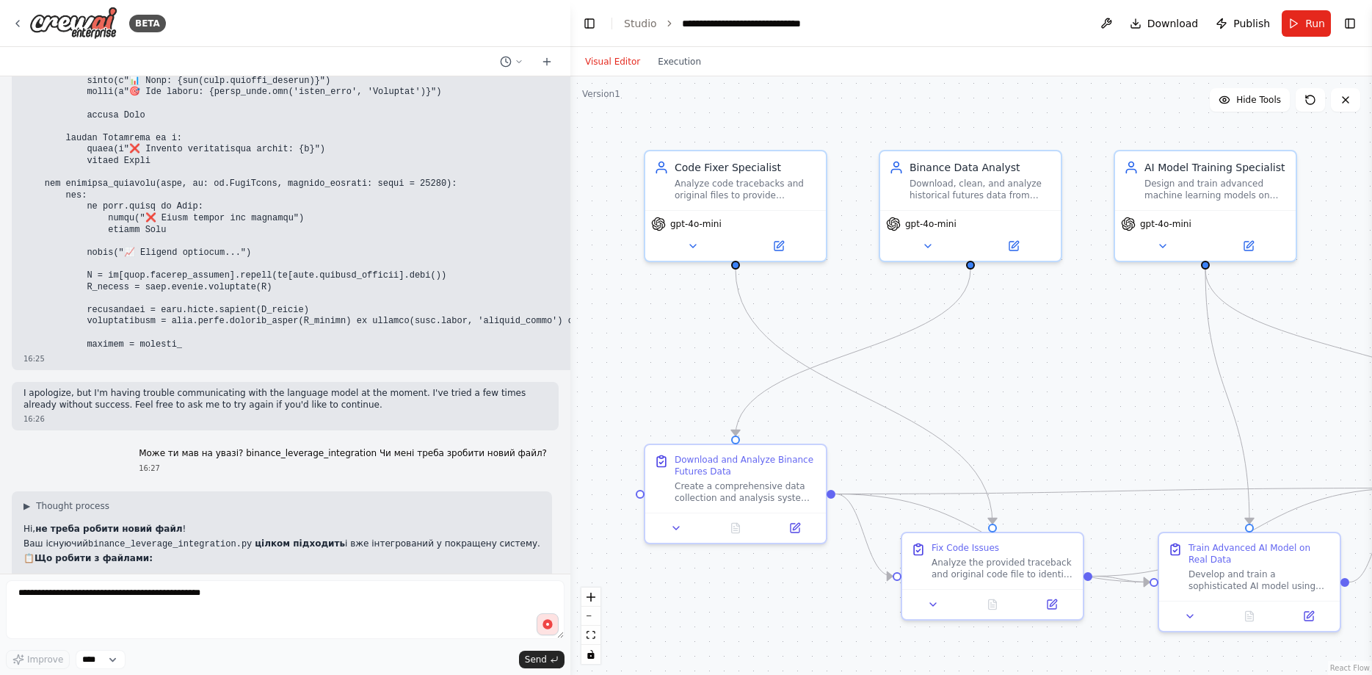
scroll to position [40187, 0]
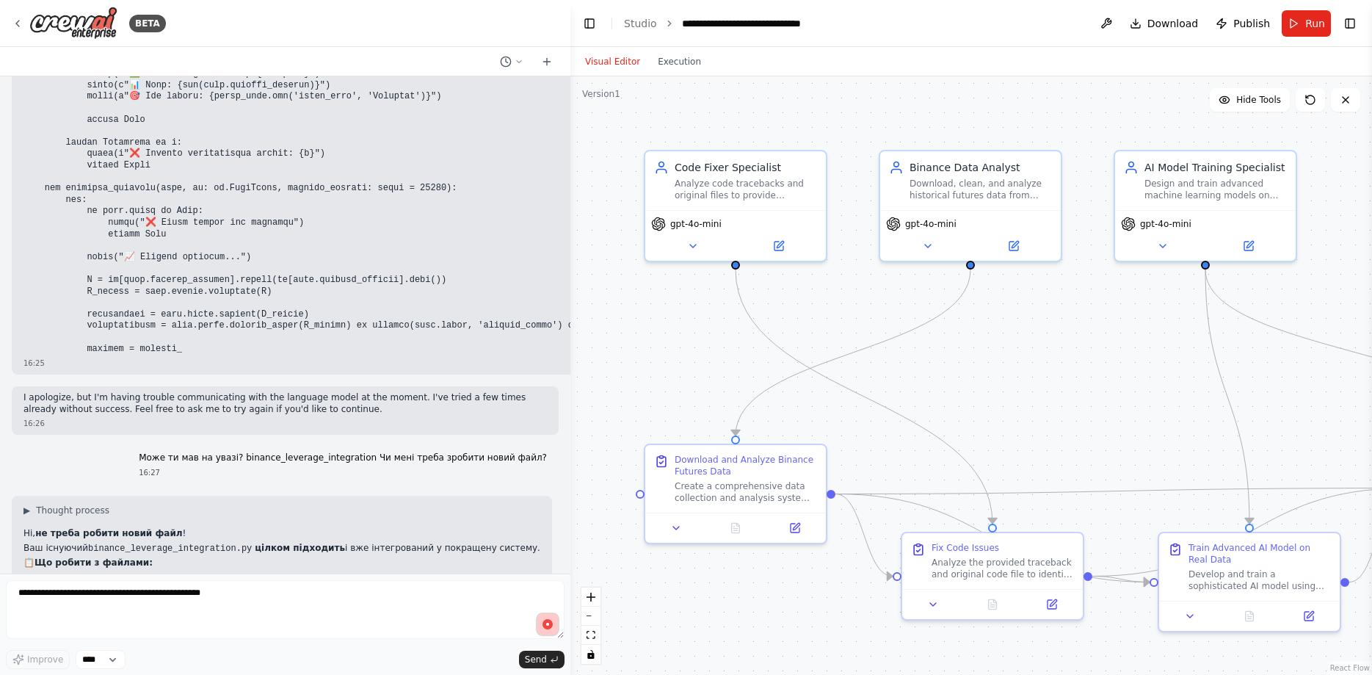
click at [548, 624] on circle "button" at bounding box center [548, 624] width 4 height 4
click at [553, 658] on icon "submit" at bounding box center [554, 659] width 9 height 9
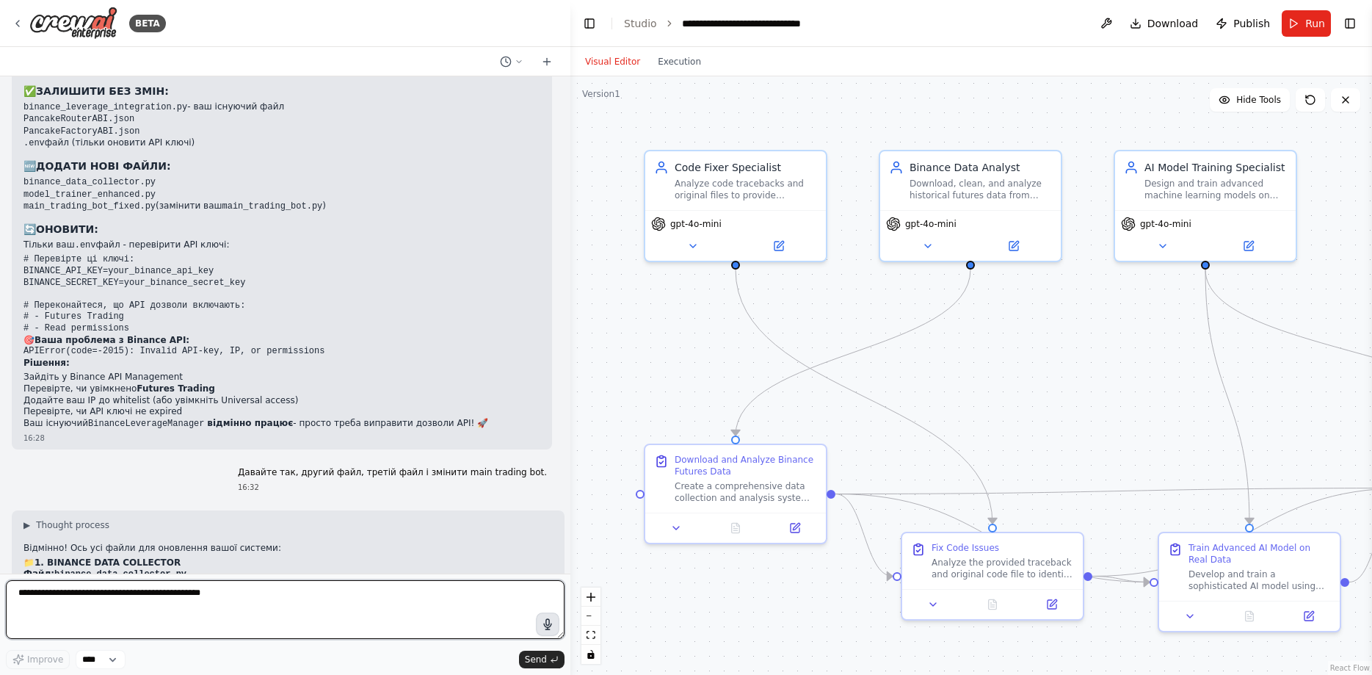
scroll to position [40672, 0]
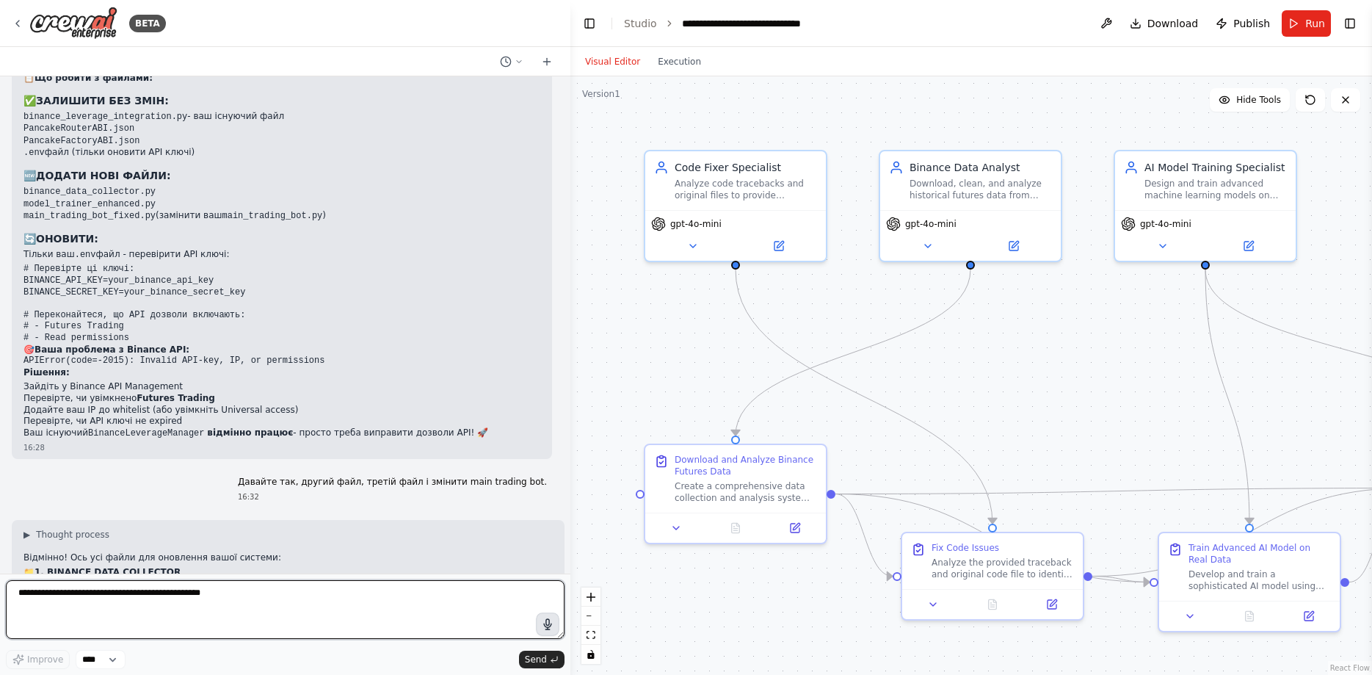
click at [214, 598] on textarea "**********" at bounding box center [285, 609] width 559 height 59
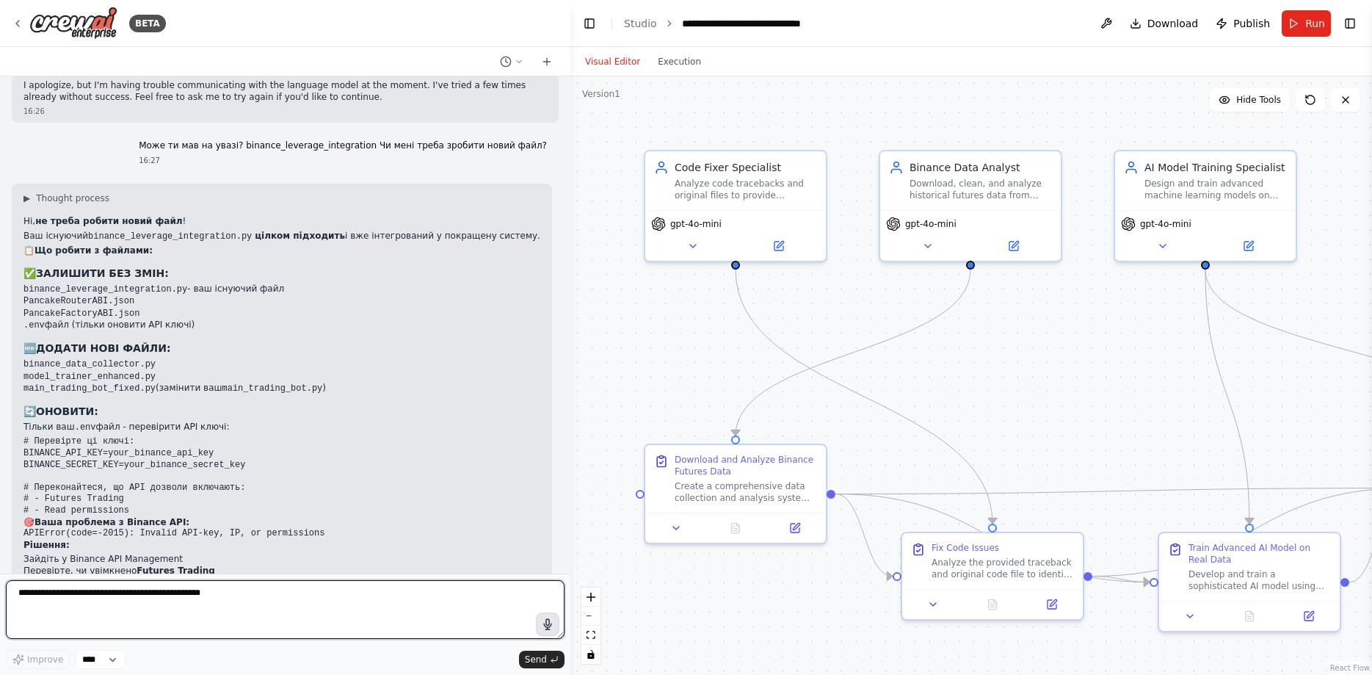
scroll to position [40487, 0]
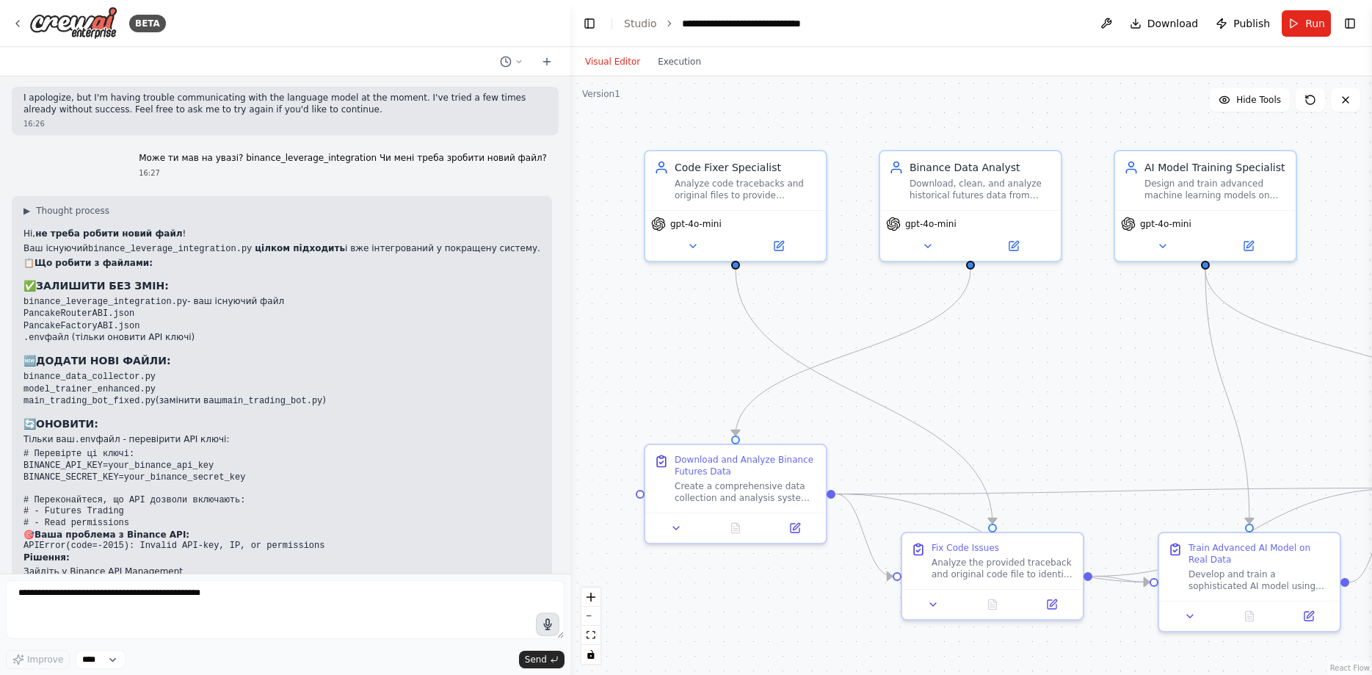
click at [546, 625] on icon "button" at bounding box center [547, 624] width 15 height 15
click at [538, 626] on button "button" at bounding box center [547, 623] width 23 height 23
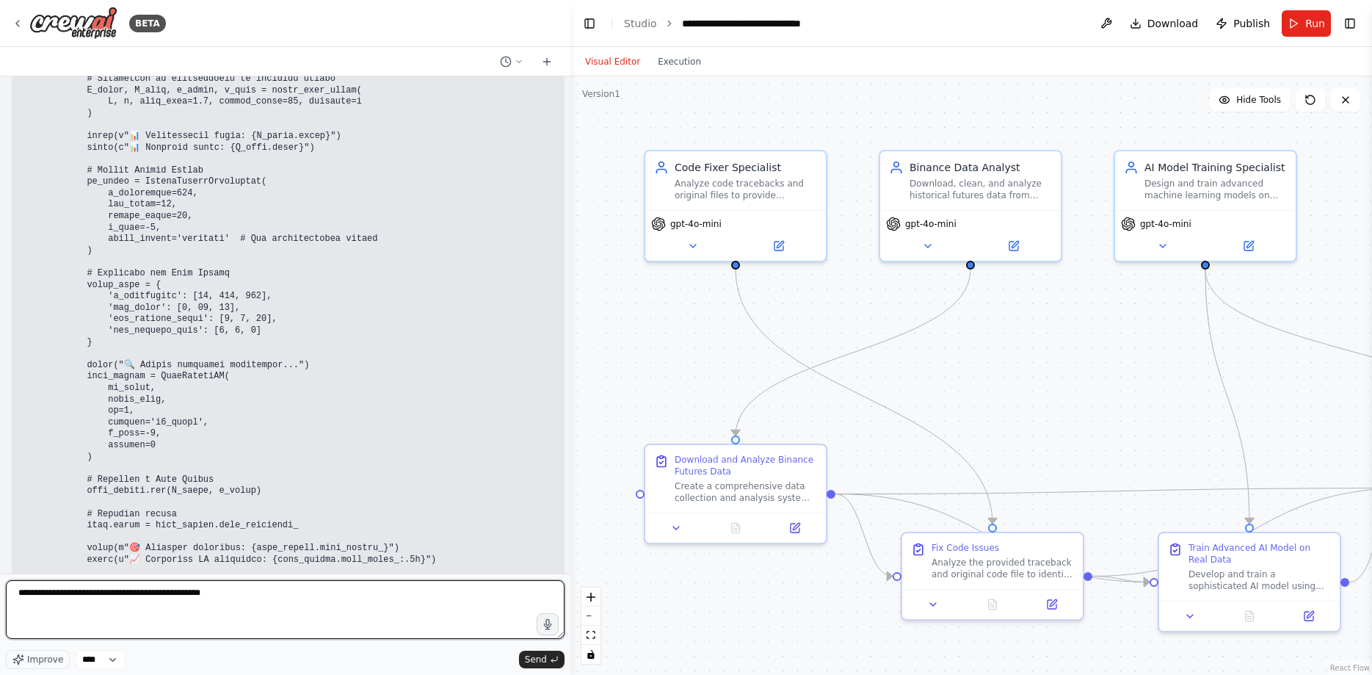
scroll to position [45204, 0]
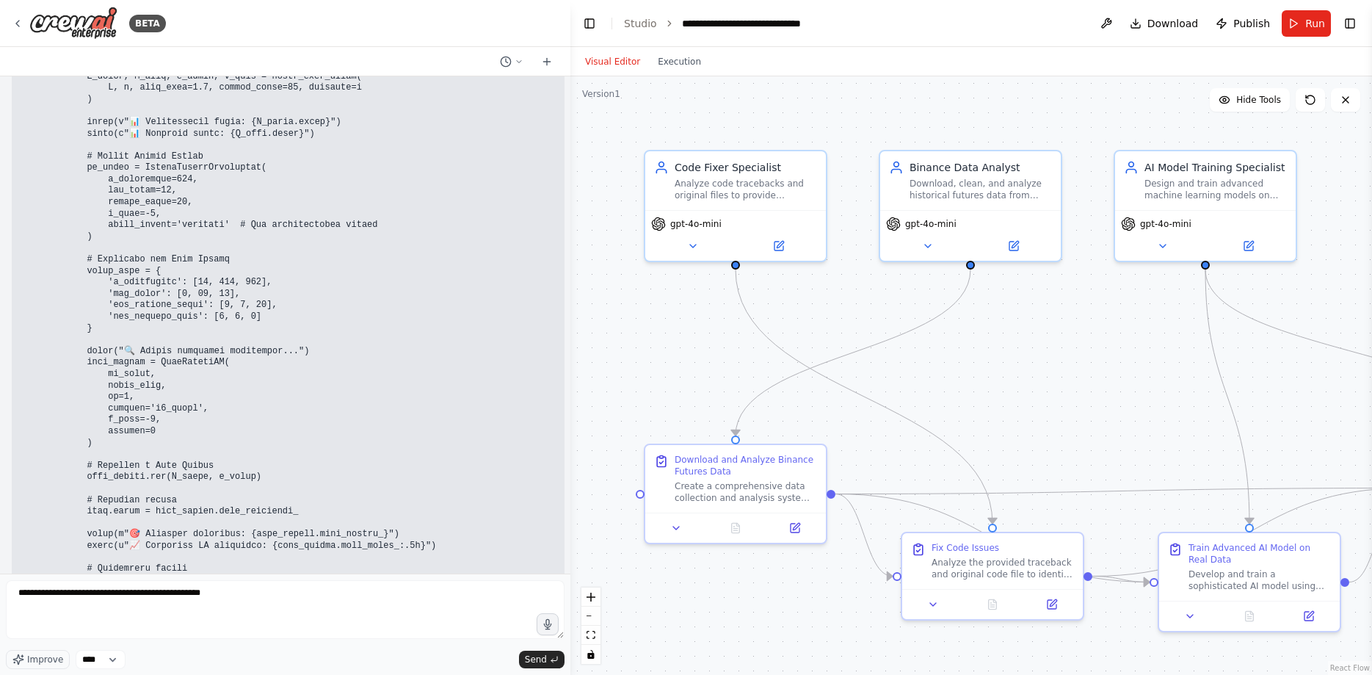
drag, startPoint x: 239, startPoint y: 540, endPoint x: 275, endPoint y: 541, distance: 36.0
copy p "continue."
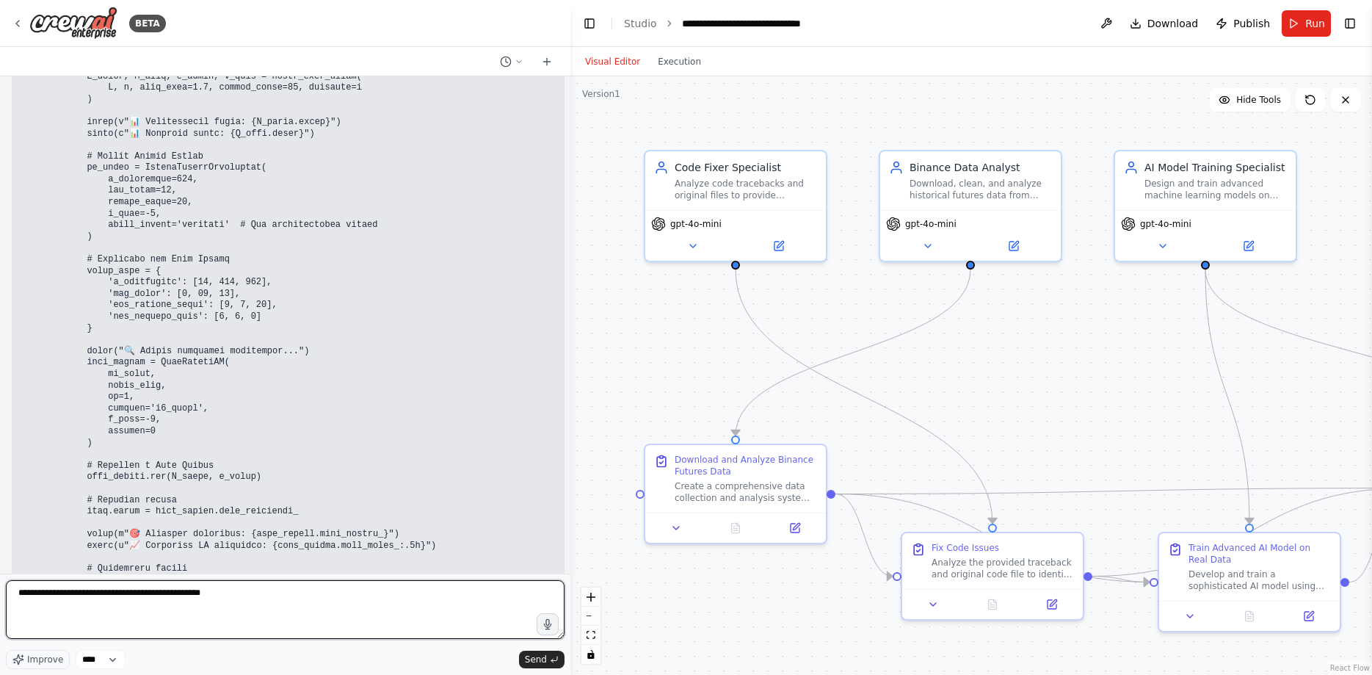
click at [255, 610] on textarea "**********" at bounding box center [285, 609] width 559 height 59
paste textarea "*********"
type textarea "**********"
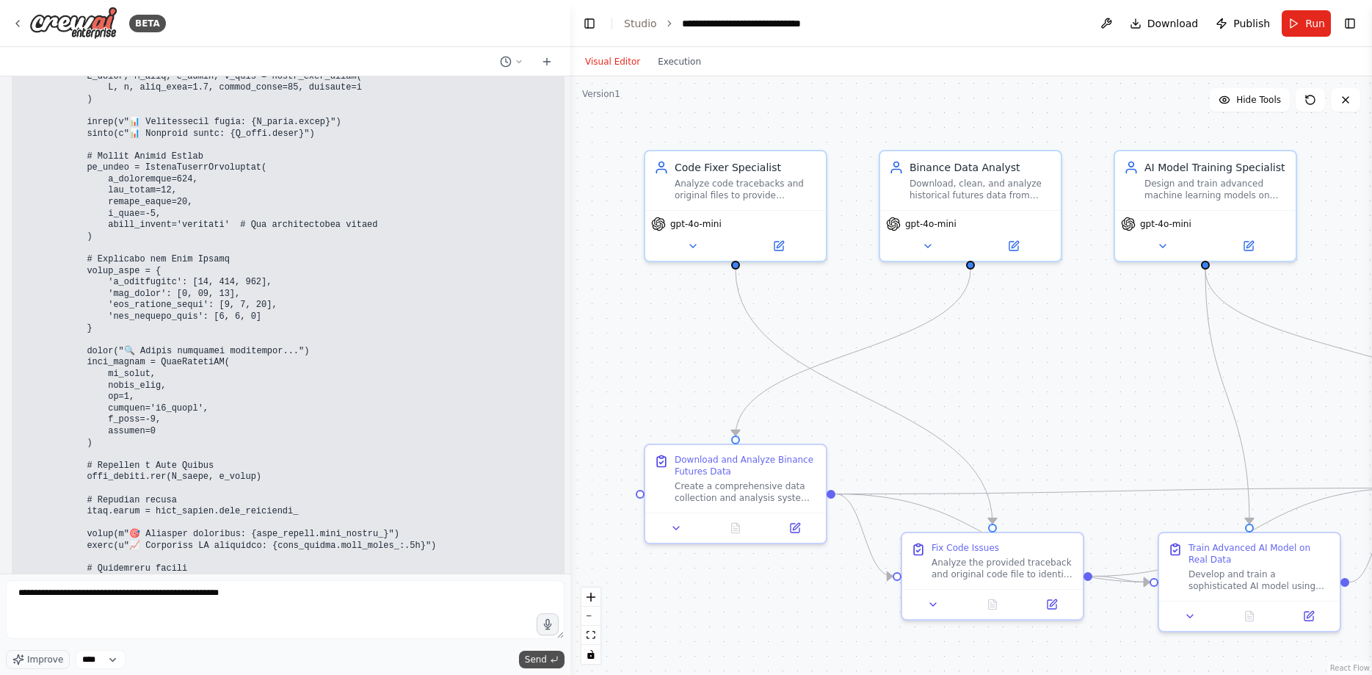
click at [534, 650] on button "Send" at bounding box center [542, 659] width 46 height 18
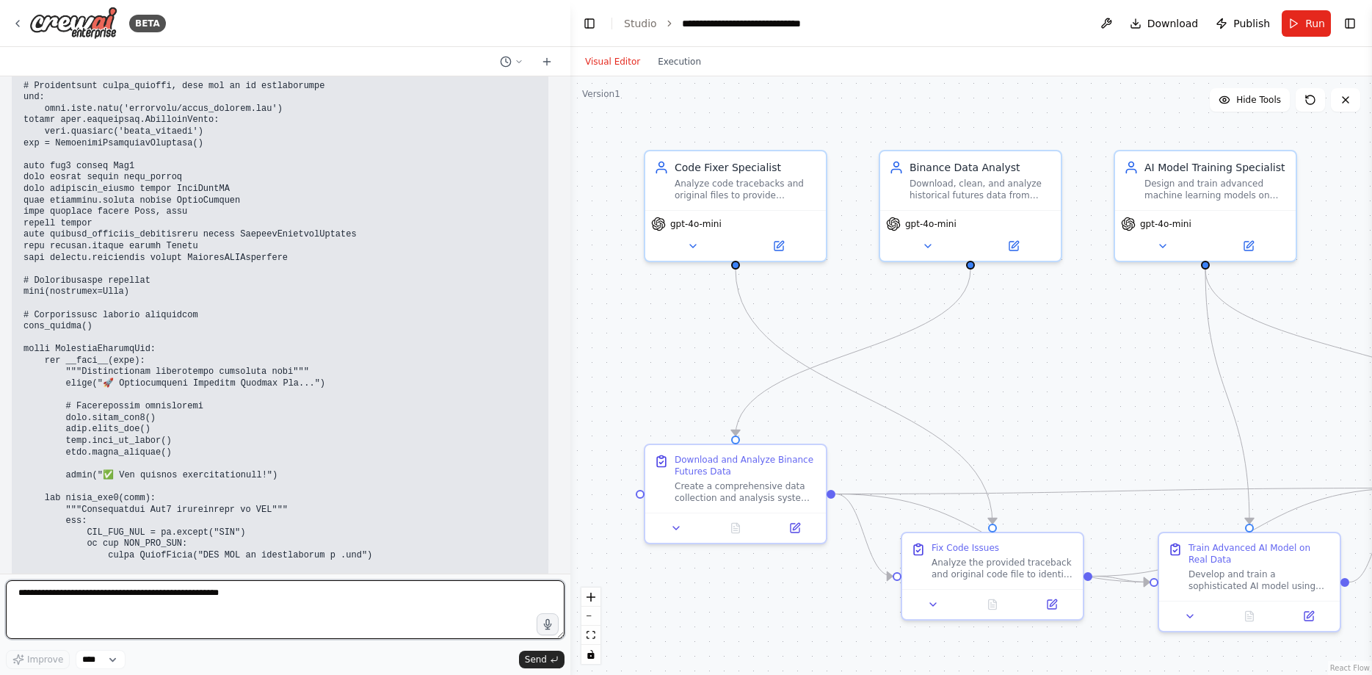
scroll to position [50311, 0]
